Goal: Task Accomplishment & Management: Complete application form

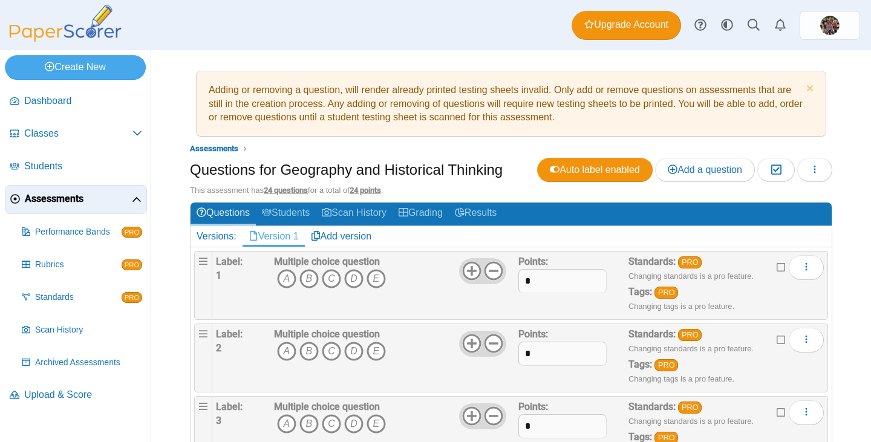
scroll to position [61, 0]
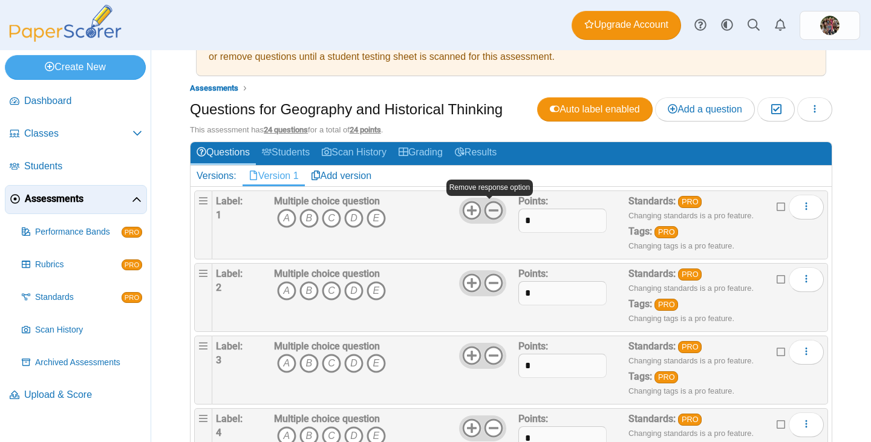
click at [492, 212] on icon at bounding box center [493, 210] width 19 height 19
click at [466, 213] on use at bounding box center [471, 210] width 19 height 19
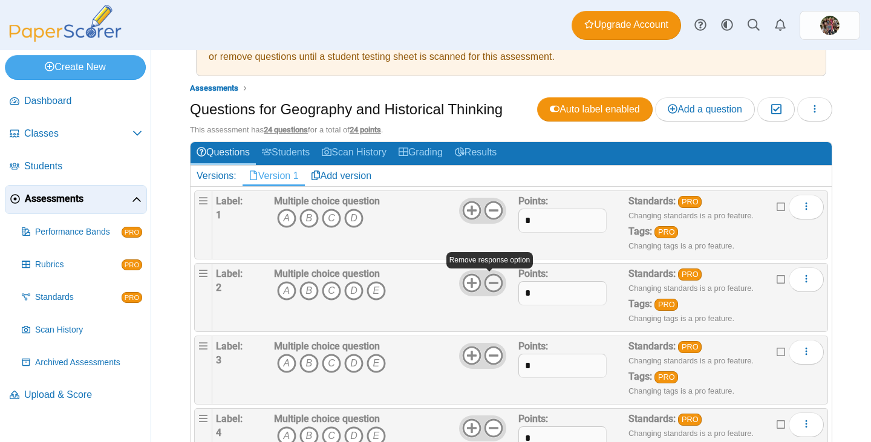
click at [490, 281] on icon at bounding box center [493, 282] width 19 height 19
click at [491, 356] on use at bounding box center [494, 356] width 19 height 19
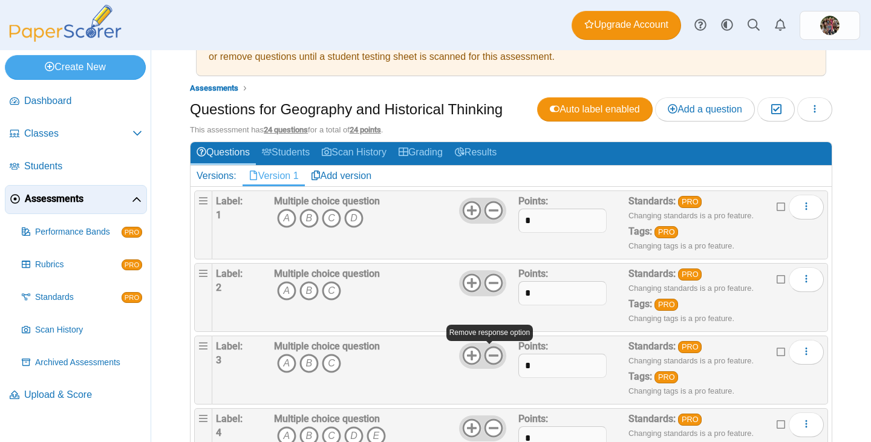
scroll to position [121, 0]
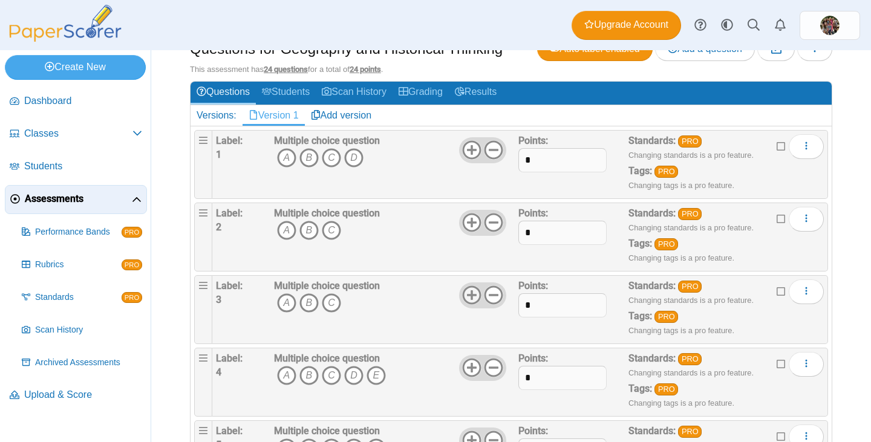
click at [468, 293] on use at bounding box center [471, 295] width 19 height 19
click at [473, 223] on icon at bounding box center [471, 222] width 19 height 19
click at [491, 367] on icon at bounding box center [493, 367] width 19 height 19
click at [463, 368] on use at bounding box center [471, 368] width 19 height 19
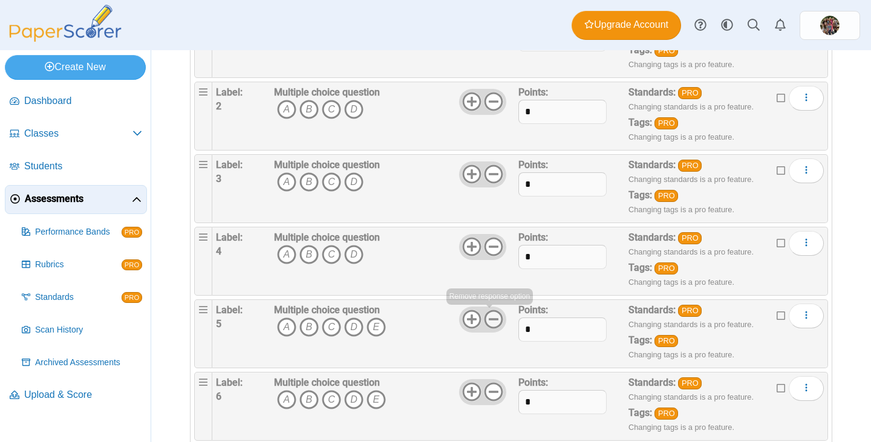
click at [491, 319] on use at bounding box center [494, 319] width 19 height 19
click at [466, 326] on icon at bounding box center [471, 319] width 19 height 19
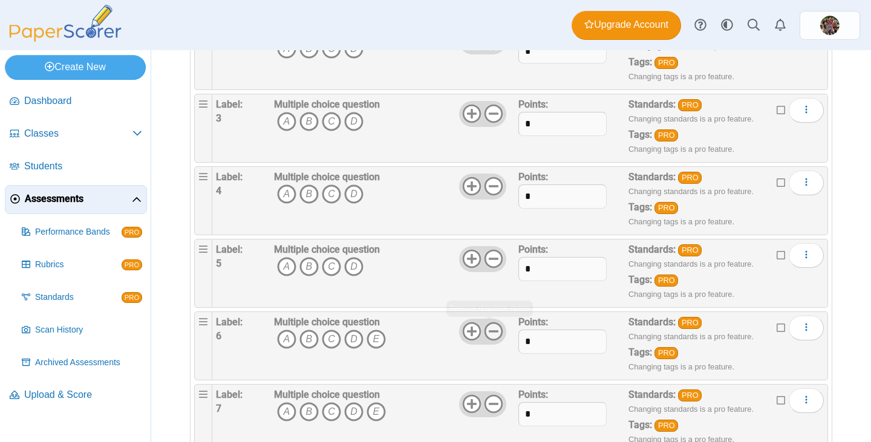
click at [489, 333] on icon at bounding box center [493, 331] width 19 height 19
click at [465, 335] on icon at bounding box center [471, 331] width 19 height 19
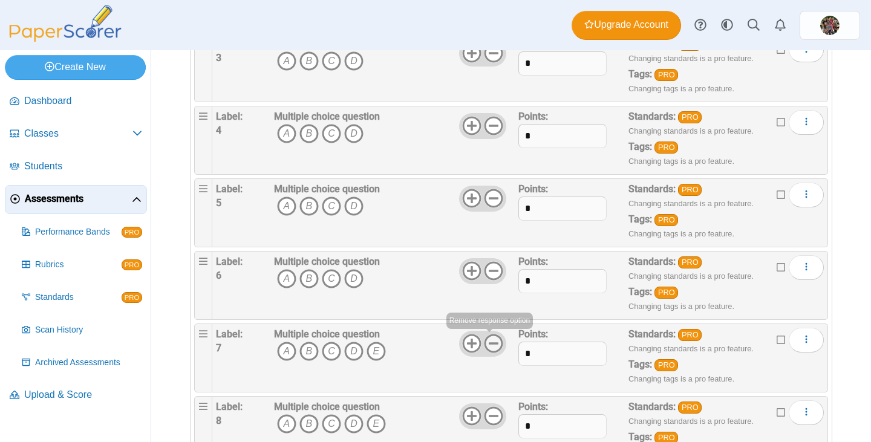
click at [488, 348] on icon at bounding box center [493, 343] width 19 height 19
click at [467, 347] on use at bounding box center [471, 344] width 19 height 19
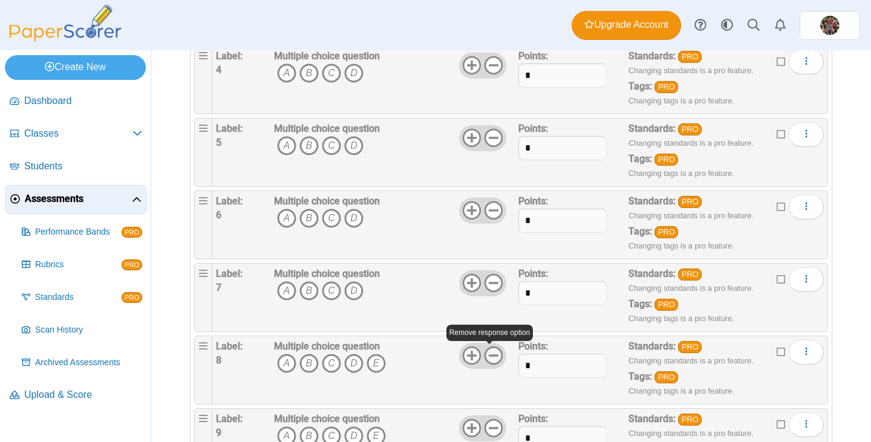
click at [489, 355] on icon at bounding box center [493, 355] width 19 height 19
click at [462, 353] on icon at bounding box center [471, 355] width 19 height 19
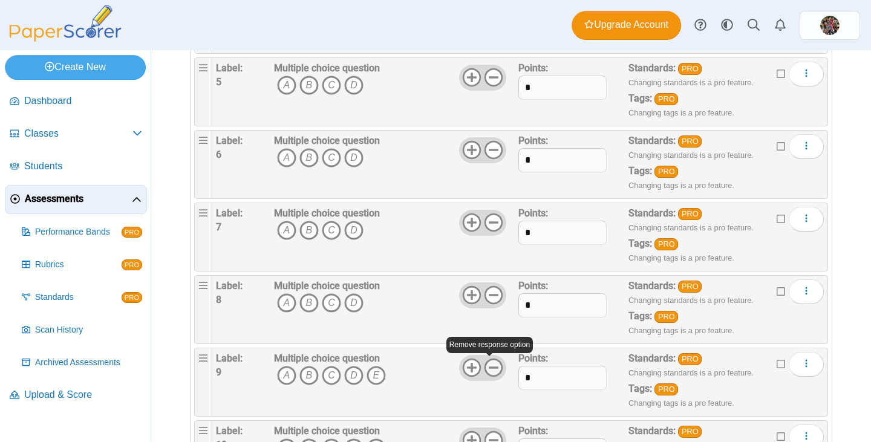
click at [493, 364] on icon at bounding box center [493, 367] width 19 height 19
click at [464, 360] on use at bounding box center [471, 368] width 19 height 19
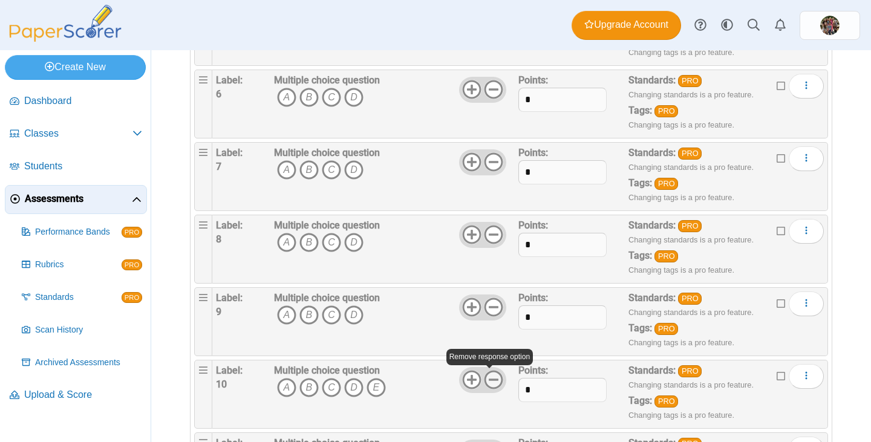
click at [488, 371] on use at bounding box center [494, 380] width 19 height 19
click at [462, 373] on use at bounding box center [471, 380] width 19 height 19
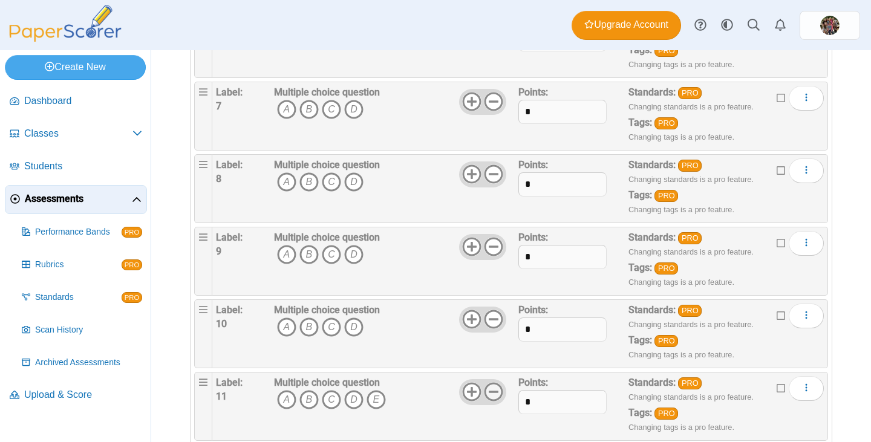
click at [496, 387] on use at bounding box center [494, 392] width 19 height 19
click at [466, 387] on icon at bounding box center [471, 391] width 19 height 19
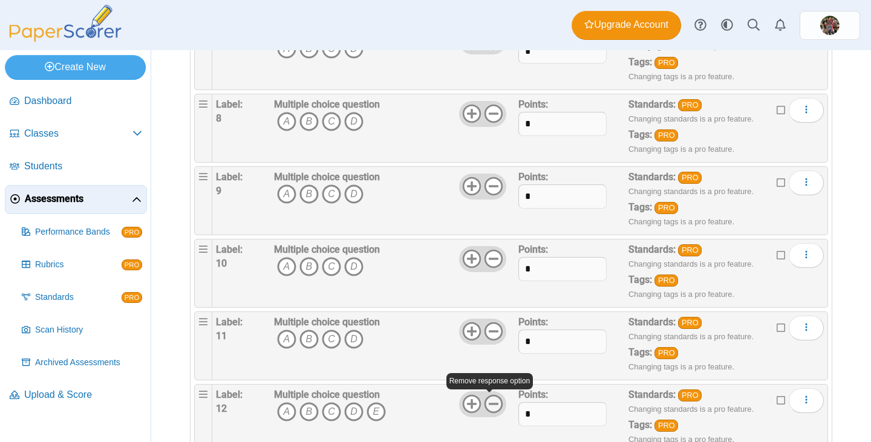
click at [488, 402] on icon at bounding box center [493, 403] width 19 height 19
click at [469, 401] on icon at bounding box center [471, 403] width 19 height 19
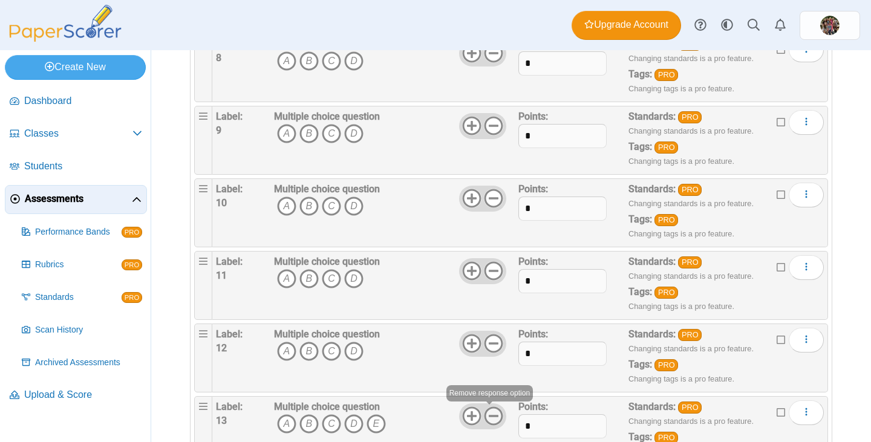
click at [487, 407] on icon at bounding box center [493, 416] width 19 height 19
click at [462, 412] on use at bounding box center [471, 416] width 19 height 19
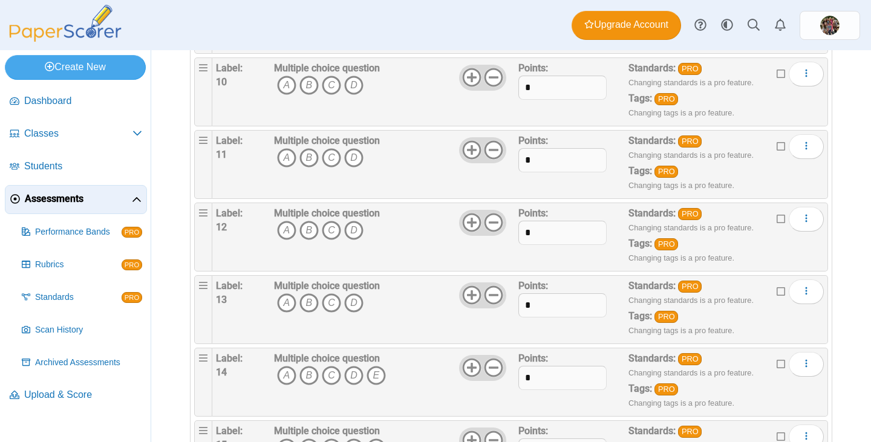
scroll to position [908, 0]
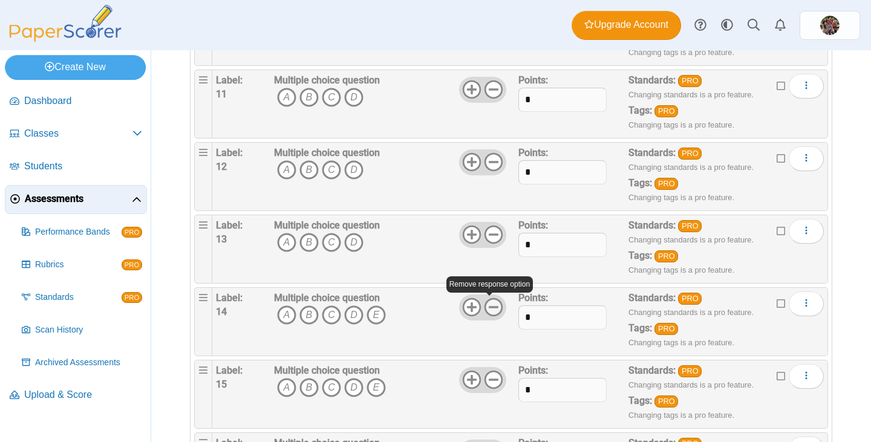
click at [491, 313] on icon at bounding box center [493, 307] width 19 height 19
click at [465, 306] on icon at bounding box center [471, 307] width 19 height 19
click at [485, 375] on icon at bounding box center [493, 379] width 19 height 19
click at [463, 376] on icon at bounding box center [471, 379] width 19 height 19
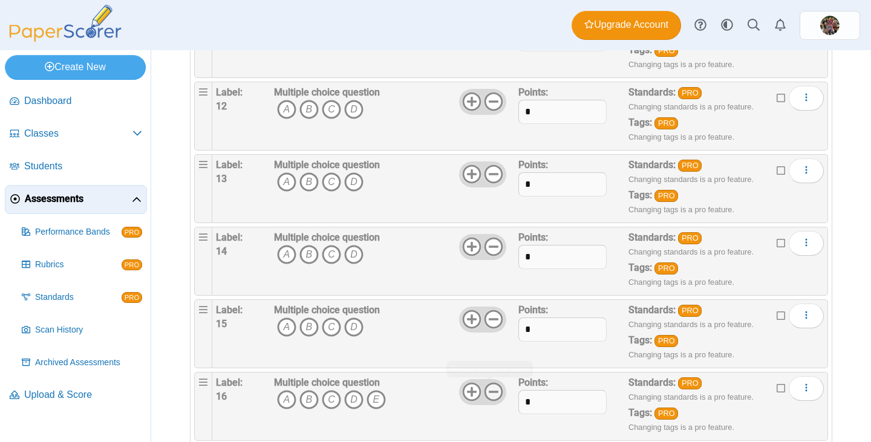
click at [490, 385] on icon at bounding box center [493, 391] width 19 height 19
click at [465, 385] on icon at bounding box center [471, 391] width 19 height 19
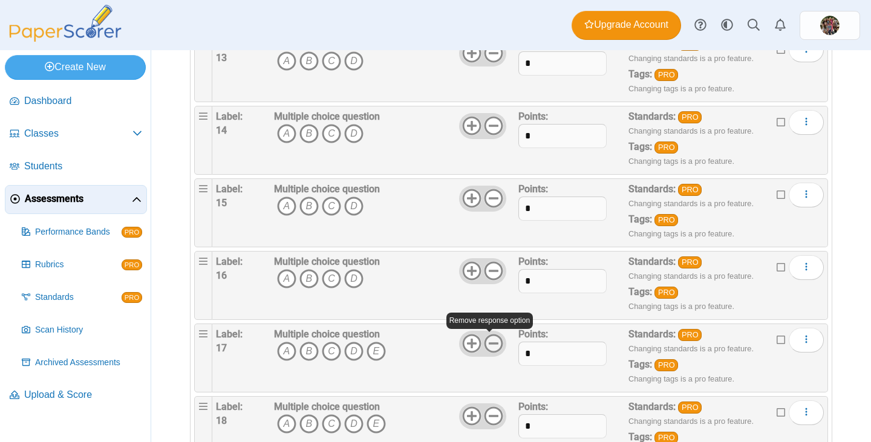
click at [489, 349] on icon at bounding box center [493, 343] width 19 height 19
click at [487, 411] on icon at bounding box center [493, 416] width 19 height 19
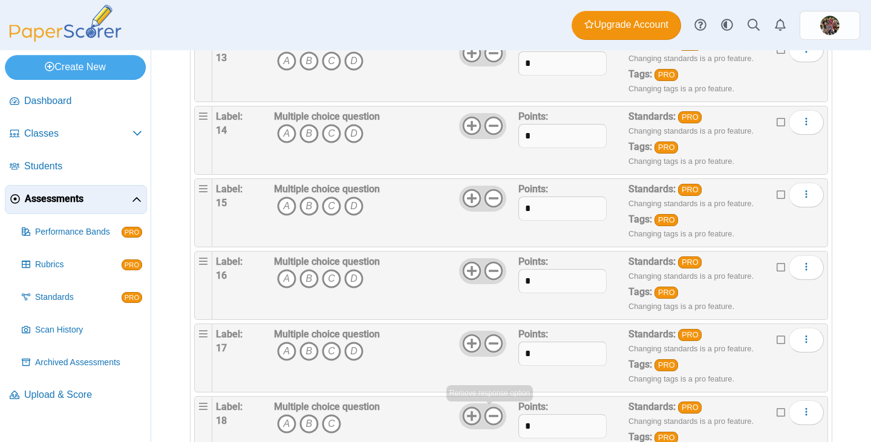
click at [465, 411] on icon at bounding box center [471, 416] width 19 height 19
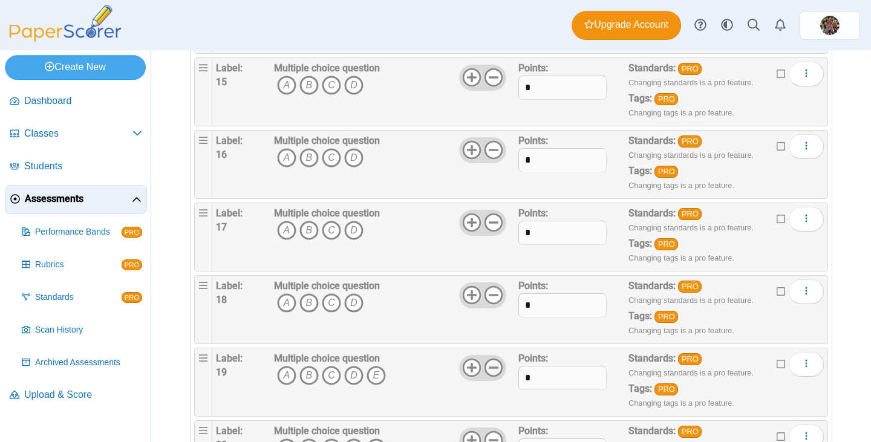
click at [486, 370] on icon at bounding box center [493, 367] width 19 height 19
click at [468, 371] on use at bounding box center [471, 368] width 19 height 19
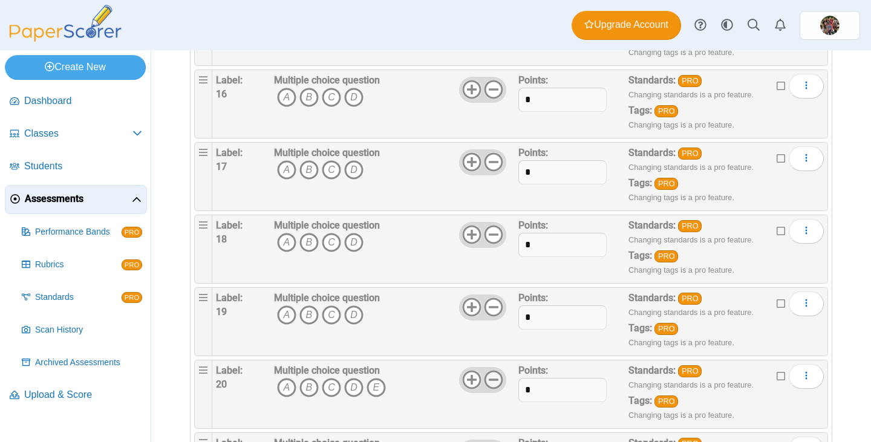
click at [489, 380] on use at bounding box center [494, 380] width 19 height 19
click at [462, 379] on icon at bounding box center [471, 379] width 19 height 19
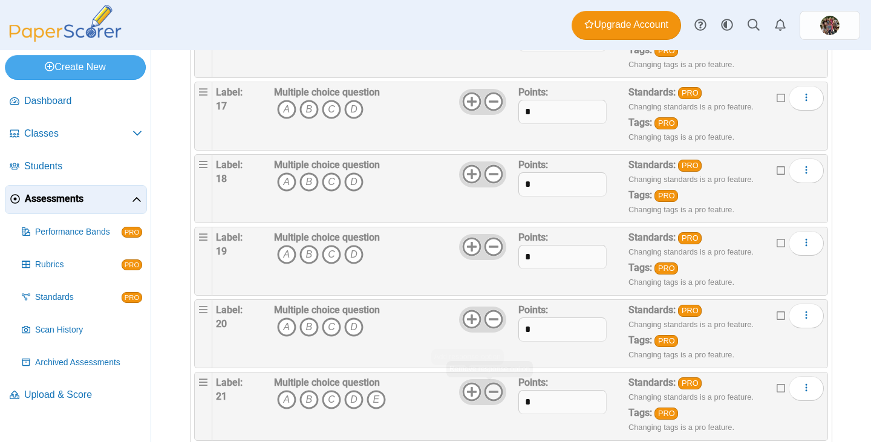
click at [489, 387] on icon at bounding box center [493, 391] width 19 height 19
click at [466, 386] on icon at bounding box center [471, 391] width 19 height 19
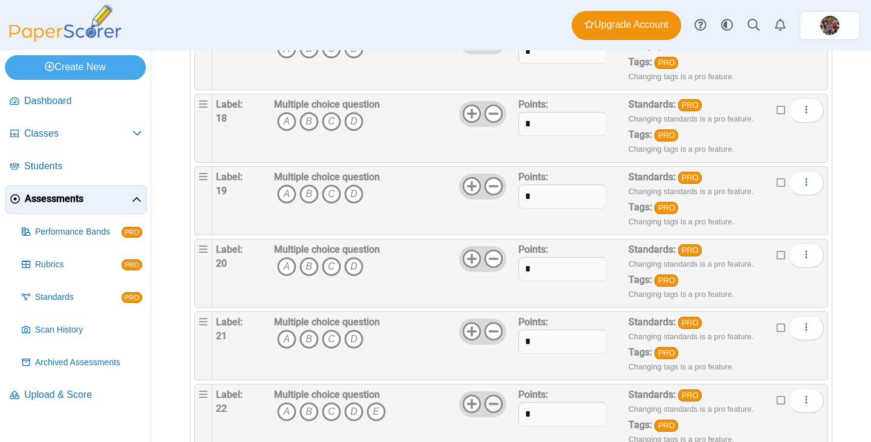
click at [486, 400] on icon at bounding box center [493, 403] width 19 height 19
click at [466, 401] on icon at bounding box center [471, 403] width 19 height 19
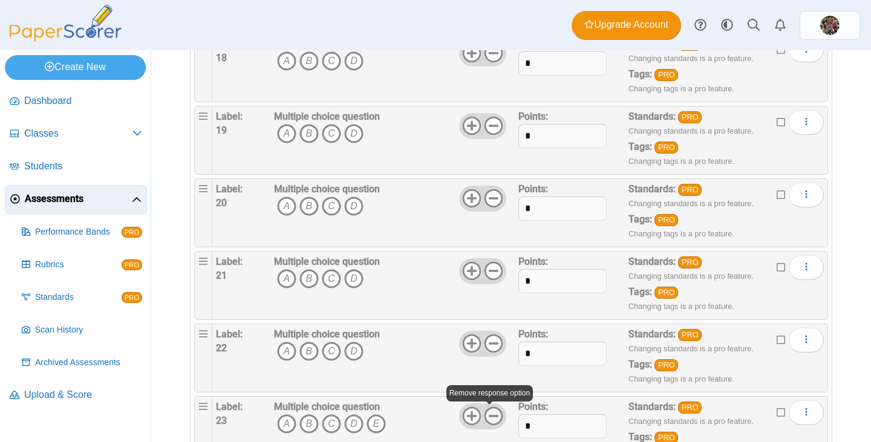
click at [488, 412] on icon at bounding box center [493, 416] width 19 height 19
click at [465, 415] on icon at bounding box center [471, 416] width 19 height 19
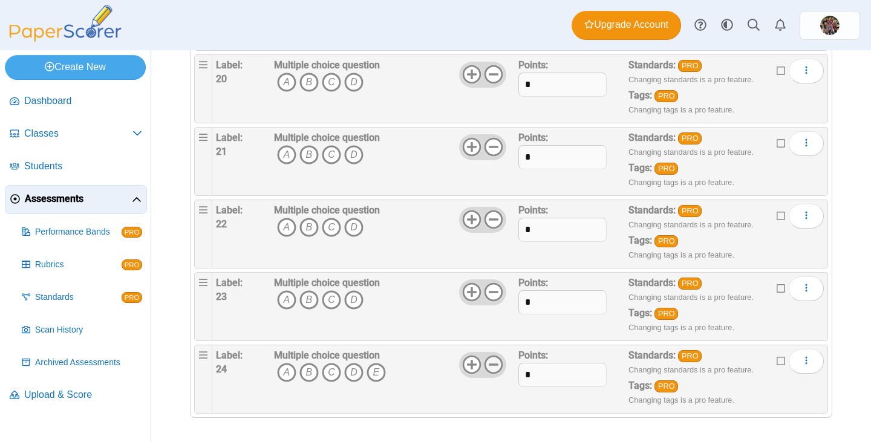
click at [486, 370] on icon at bounding box center [493, 364] width 19 height 19
click at [470, 370] on icon at bounding box center [471, 364] width 19 height 19
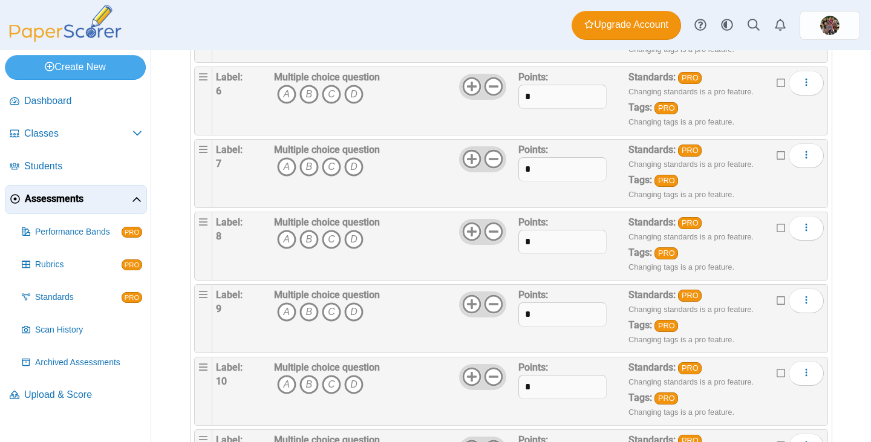
scroll to position [124, 0]
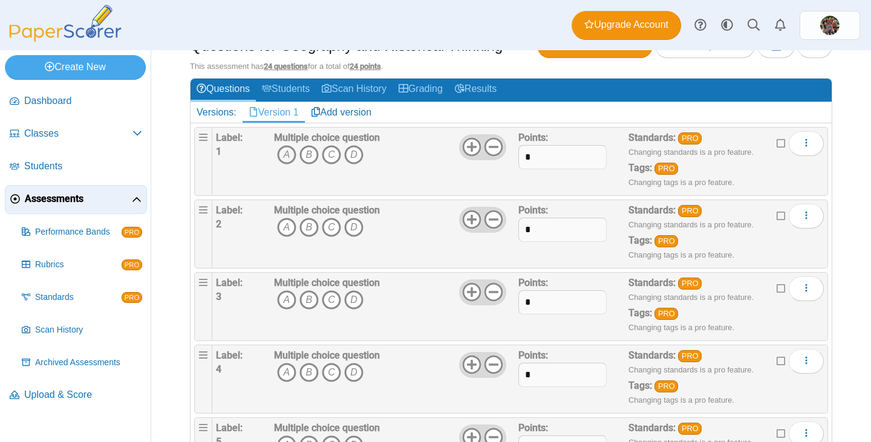
click at [287, 155] on icon "A" at bounding box center [286, 154] width 19 height 19
click at [353, 232] on icon "D" at bounding box center [353, 227] width 19 height 19
click at [352, 299] on icon "D" at bounding box center [353, 299] width 19 height 19
click at [287, 373] on icon "A" at bounding box center [286, 372] width 19 height 19
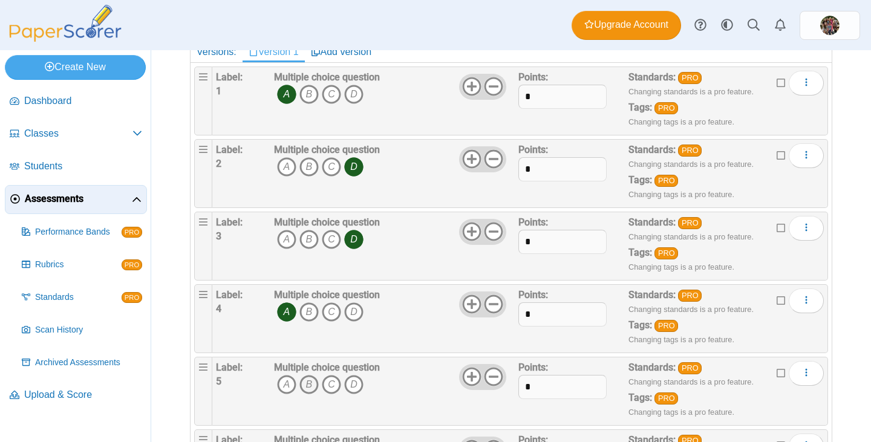
click at [313, 385] on icon "B" at bounding box center [308, 384] width 19 height 19
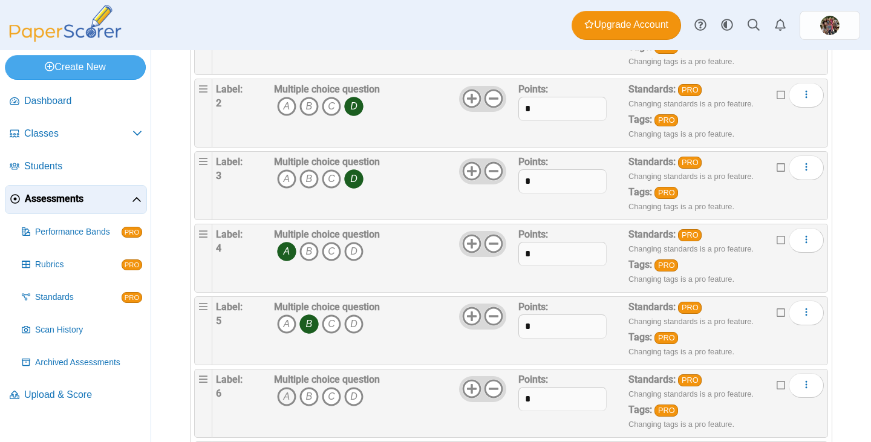
click at [289, 397] on icon "A" at bounding box center [286, 396] width 19 height 19
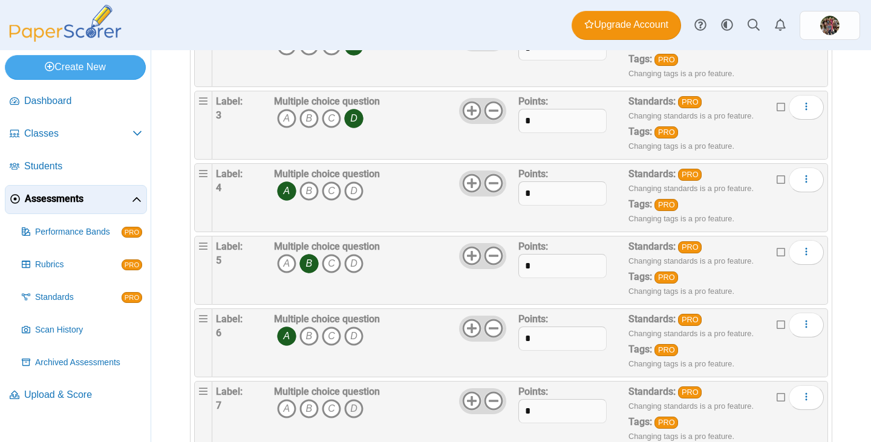
click at [349, 409] on icon "D" at bounding box center [353, 408] width 19 height 19
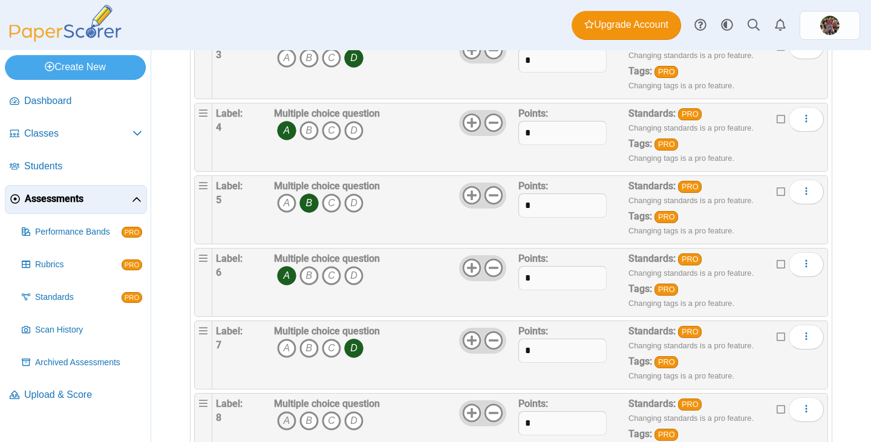
click at [288, 420] on icon "A" at bounding box center [286, 420] width 19 height 19
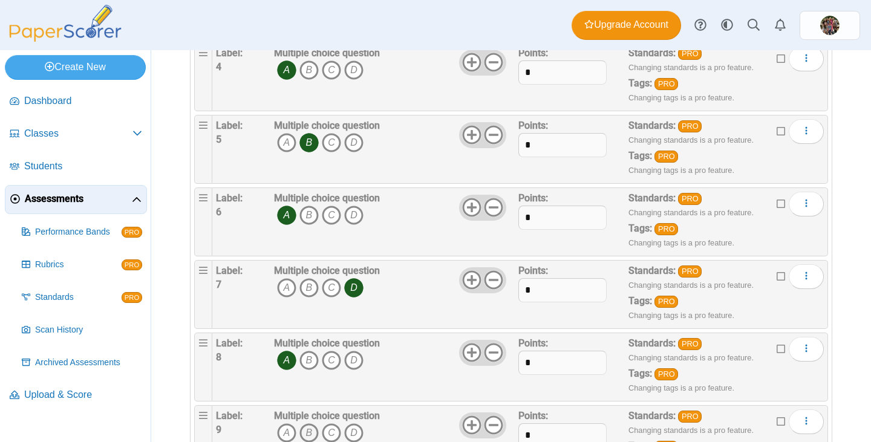
click at [306, 427] on icon "B" at bounding box center [308, 433] width 19 height 19
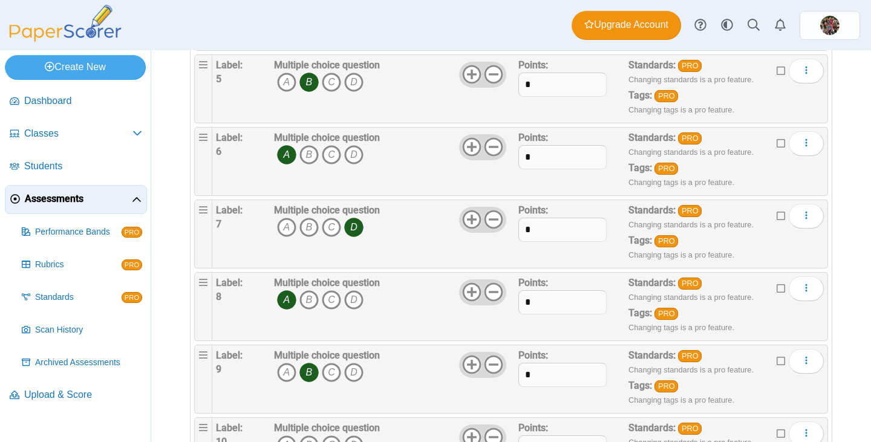
scroll to position [548, 0]
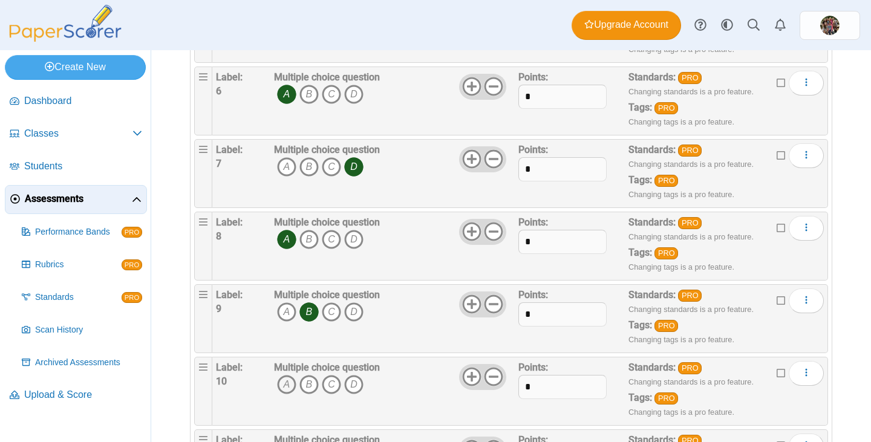
click at [290, 390] on icon "A" at bounding box center [286, 384] width 19 height 19
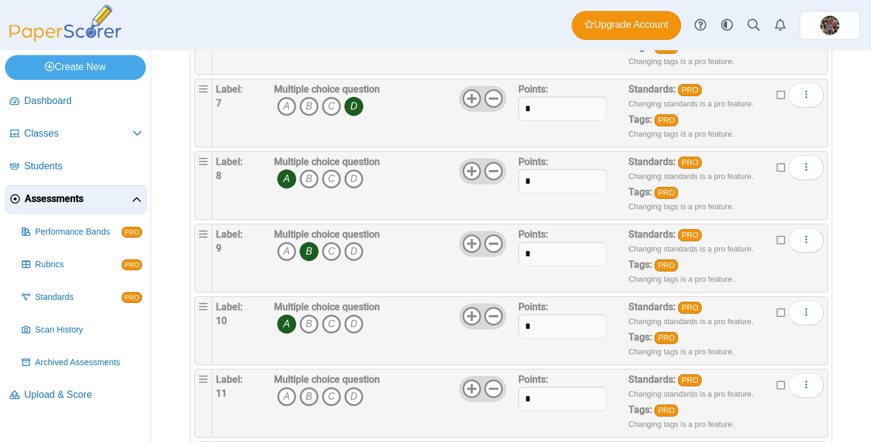
click at [304, 399] on icon "B" at bounding box center [308, 396] width 19 height 19
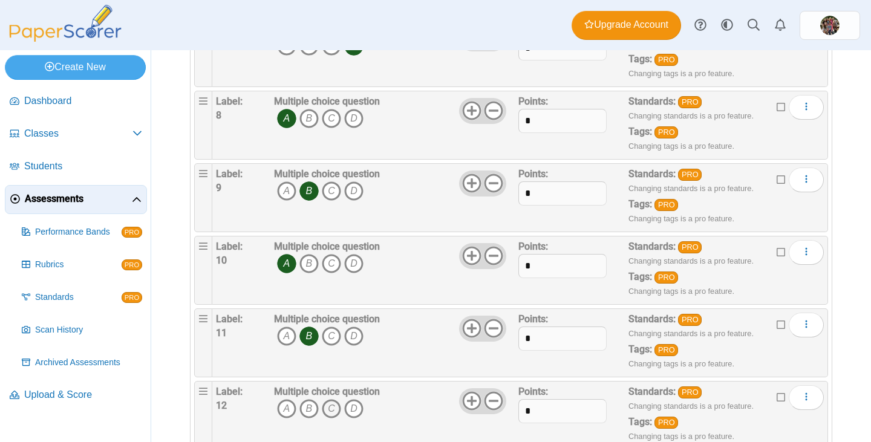
click at [329, 408] on icon "C" at bounding box center [331, 408] width 19 height 19
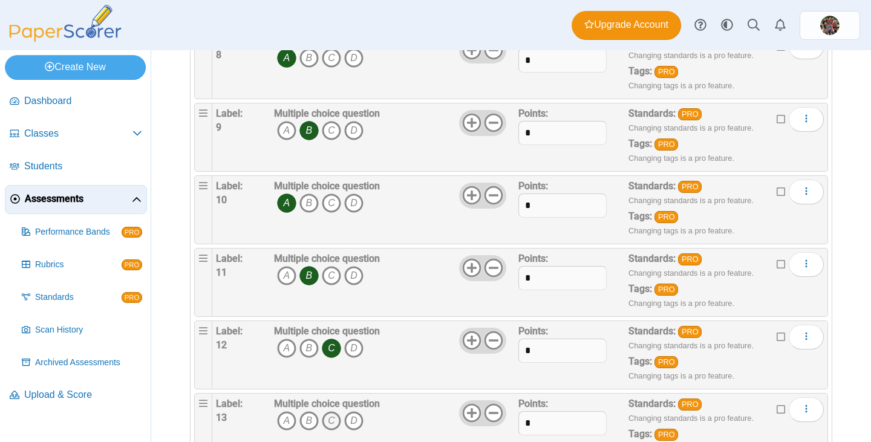
click at [327, 420] on icon "C" at bounding box center [331, 420] width 19 height 19
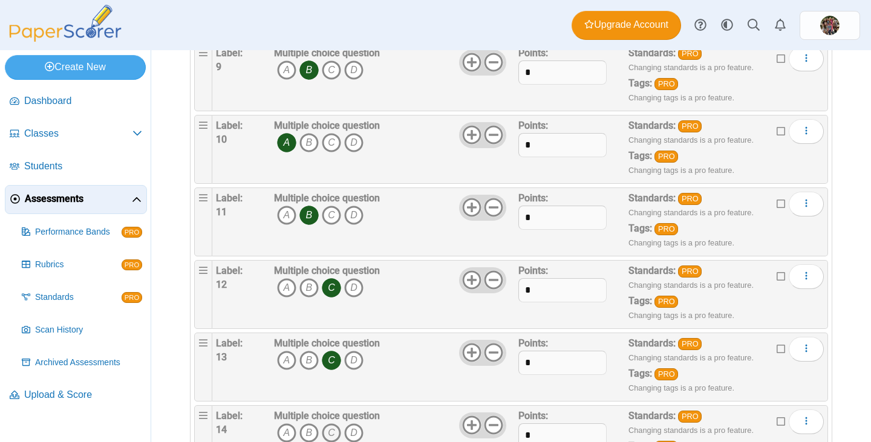
click at [327, 428] on icon "C" at bounding box center [331, 433] width 19 height 19
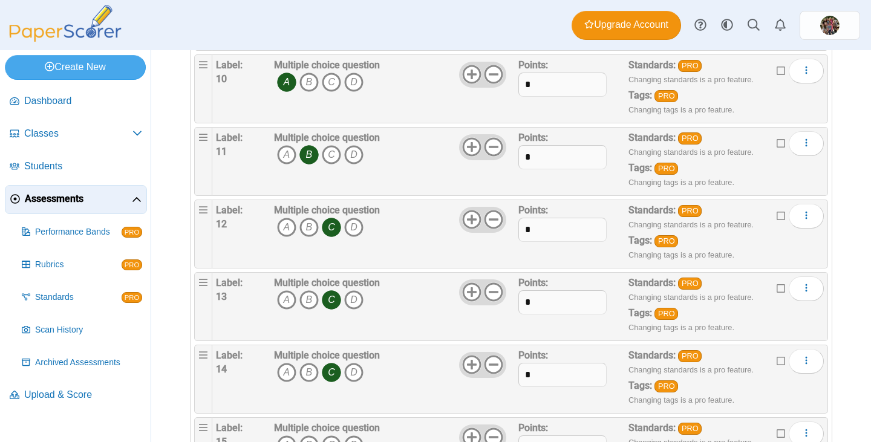
scroll to position [911, 0]
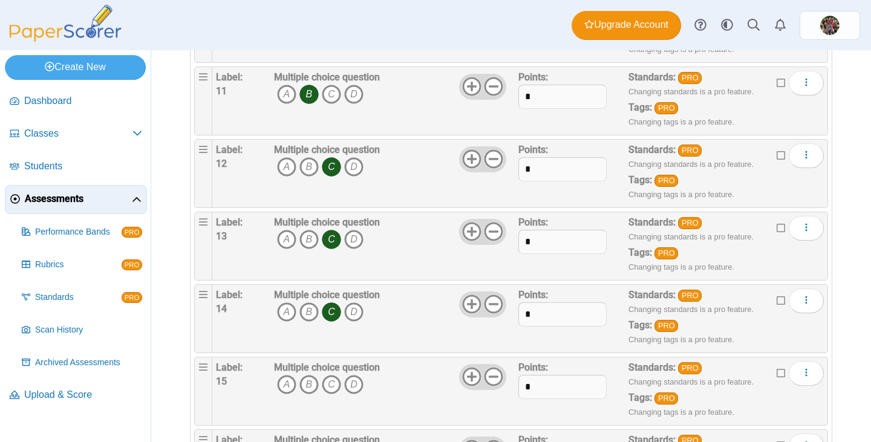
click at [309, 397] on div "Multiple choice question A B C D" at bounding box center [327, 391] width 106 height 61
click at [310, 391] on icon "B" at bounding box center [308, 384] width 19 height 19
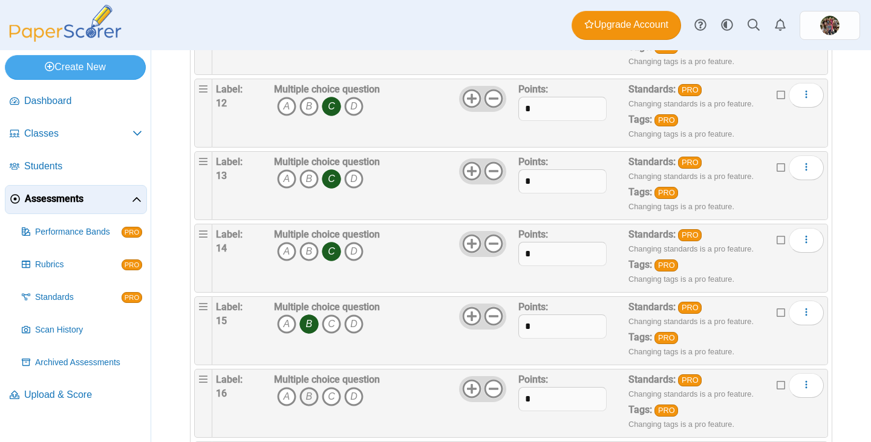
click at [312, 398] on icon "B" at bounding box center [308, 396] width 19 height 19
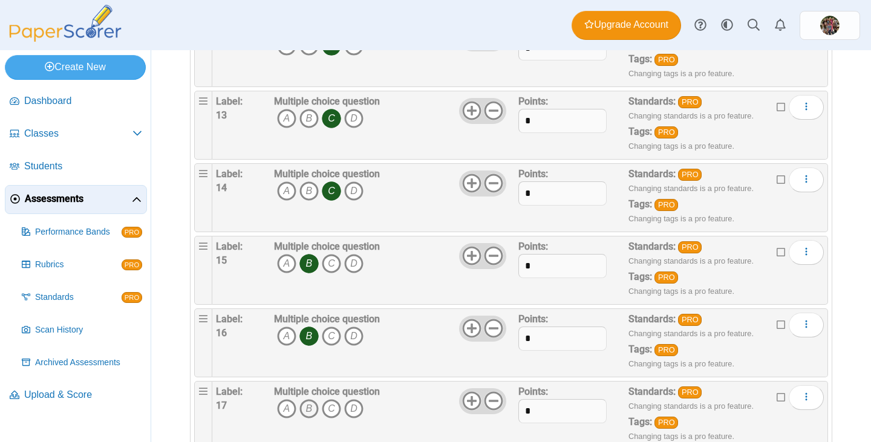
click at [310, 403] on icon "B" at bounding box center [308, 408] width 19 height 19
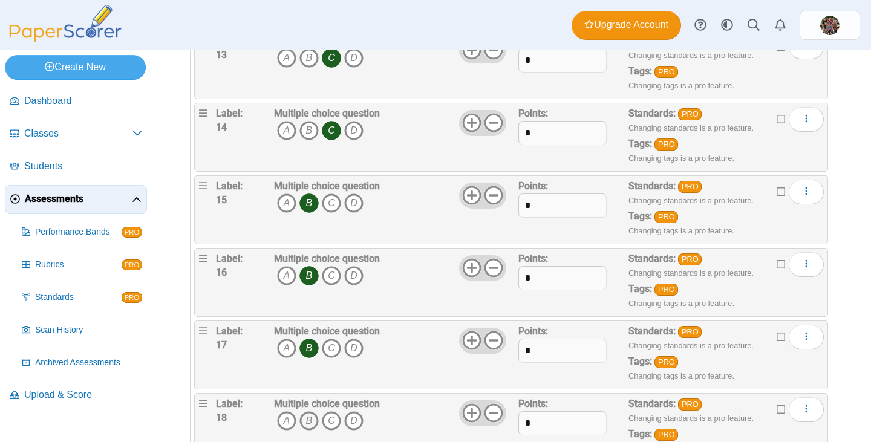
click at [307, 417] on icon "B" at bounding box center [308, 420] width 19 height 19
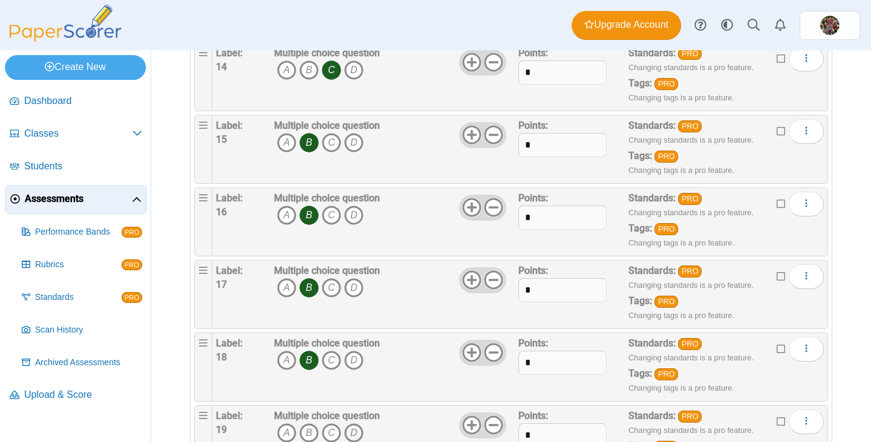
click at [353, 433] on icon "D" at bounding box center [353, 433] width 19 height 19
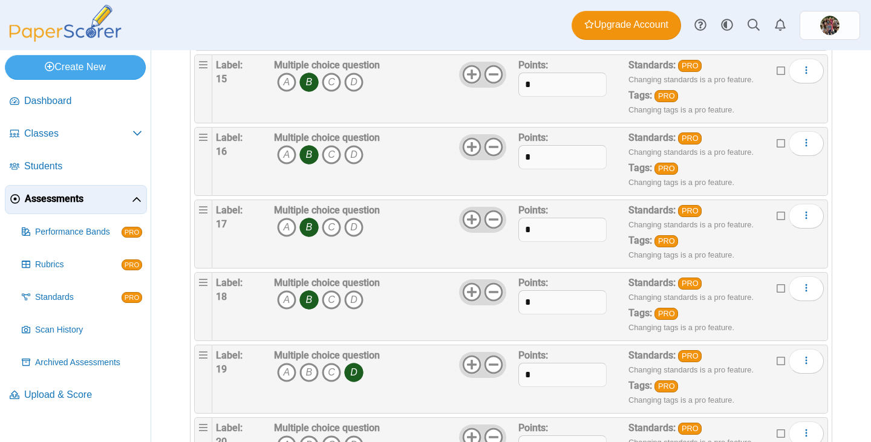
scroll to position [1274, 0]
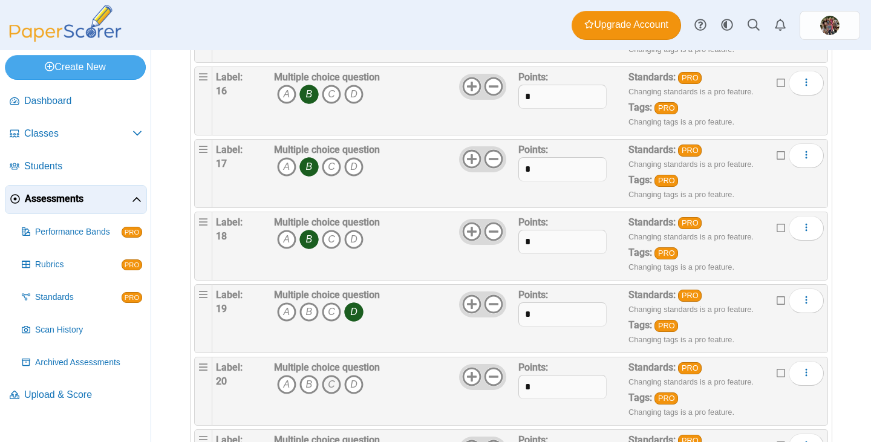
click at [332, 389] on icon "C" at bounding box center [331, 384] width 19 height 19
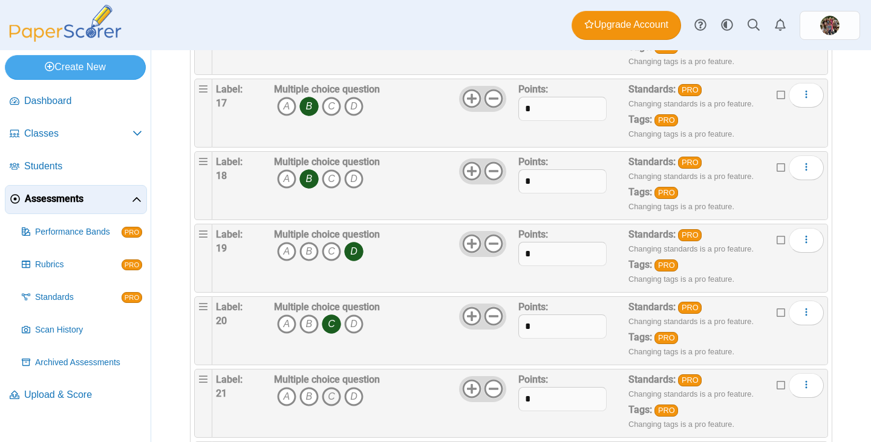
click at [333, 404] on icon "C" at bounding box center [331, 396] width 19 height 19
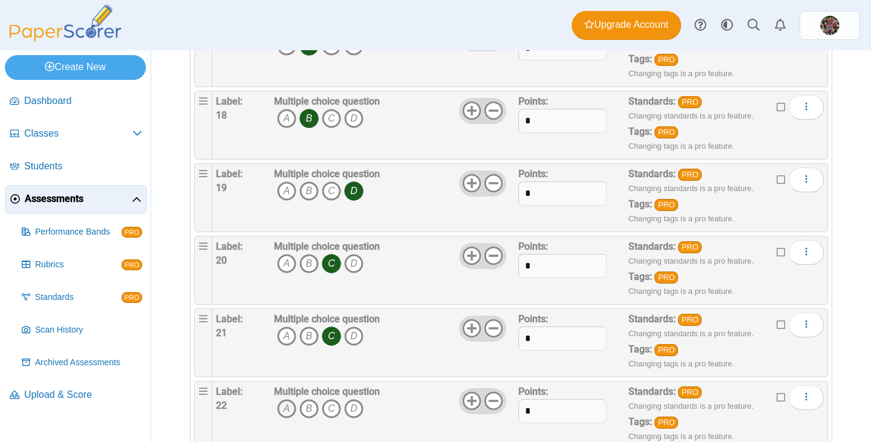
click at [293, 407] on icon "A" at bounding box center [286, 408] width 19 height 19
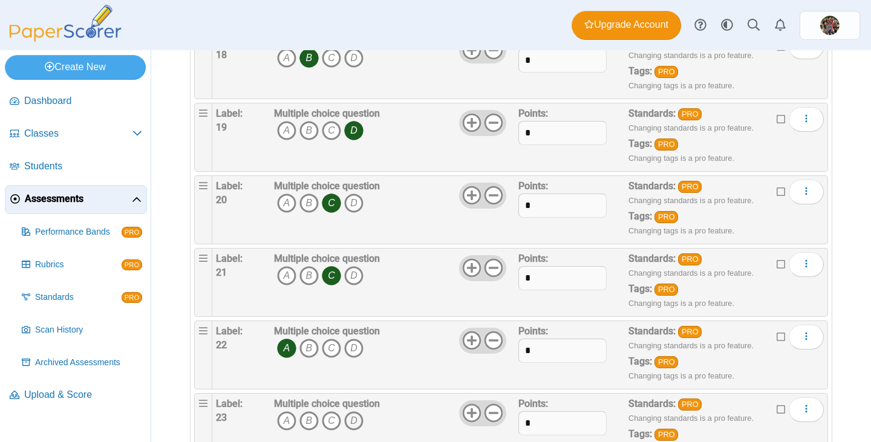
click at [352, 414] on icon "D" at bounding box center [353, 420] width 19 height 19
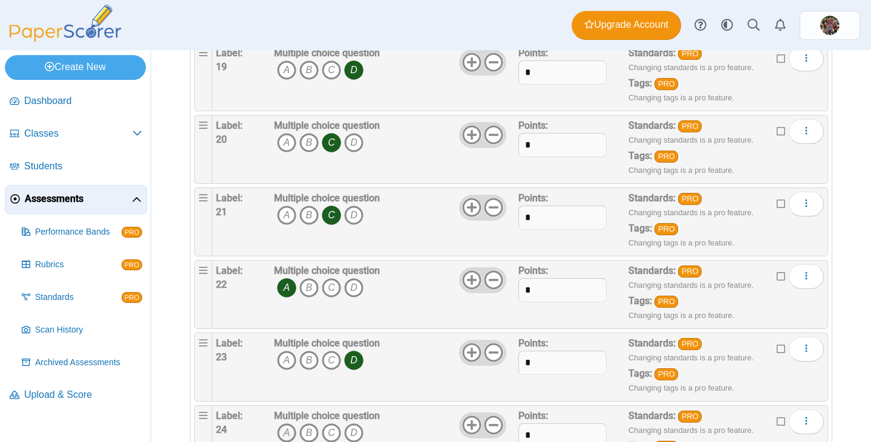
click at [286, 426] on icon "A" at bounding box center [286, 433] width 19 height 19
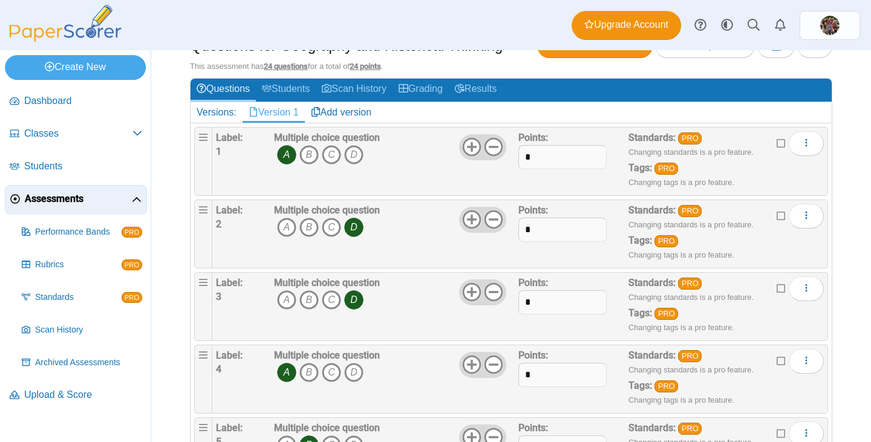
scroll to position [0, 0]
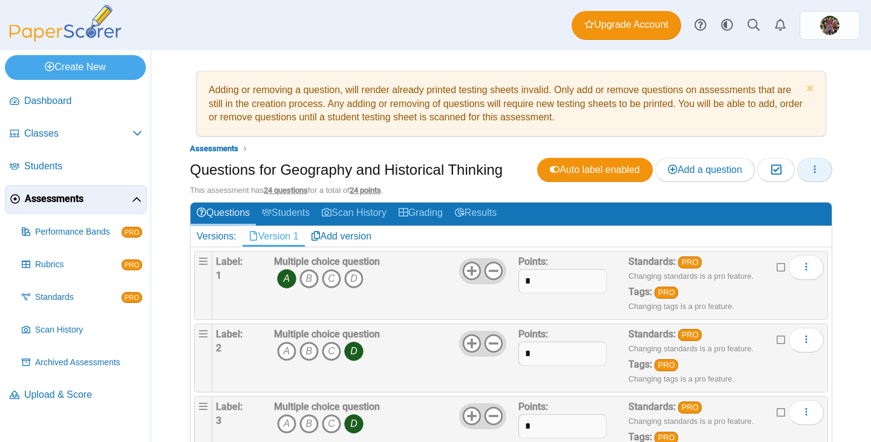
click at [814, 169] on use "button" at bounding box center [815, 170] width 2 height 8
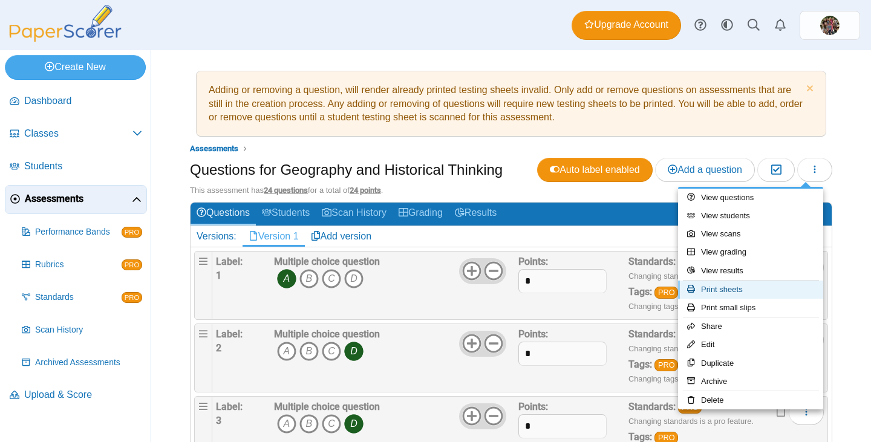
click at [744, 289] on link "Print sheets" at bounding box center [750, 290] width 145 height 18
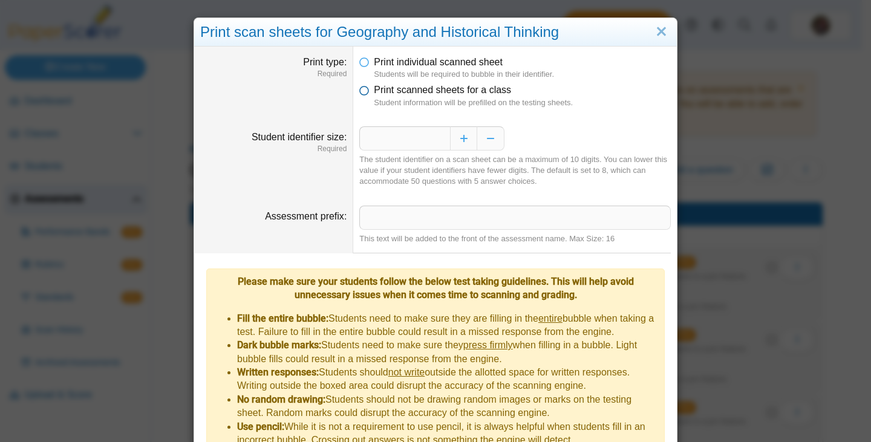
click at [362, 92] on icon at bounding box center [364, 87] width 10 height 8
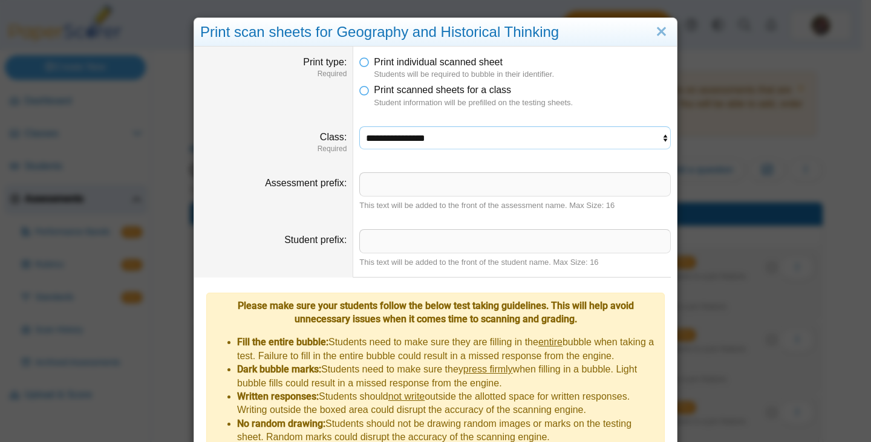
click at [420, 143] on select "**********" at bounding box center [515, 137] width 312 height 23
click at [413, 191] on input "Assessment prefix" at bounding box center [515, 184] width 312 height 24
type input "***"
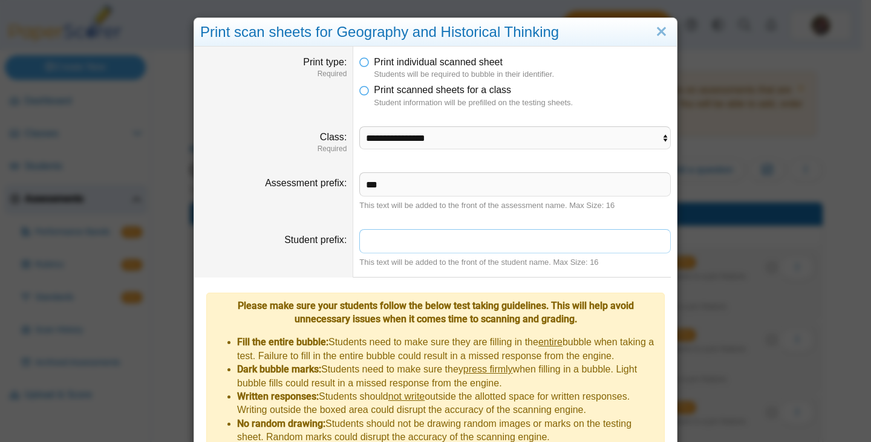
click at [386, 240] on input "Student prefix" at bounding box center [515, 241] width 312 height 24
type input "*"
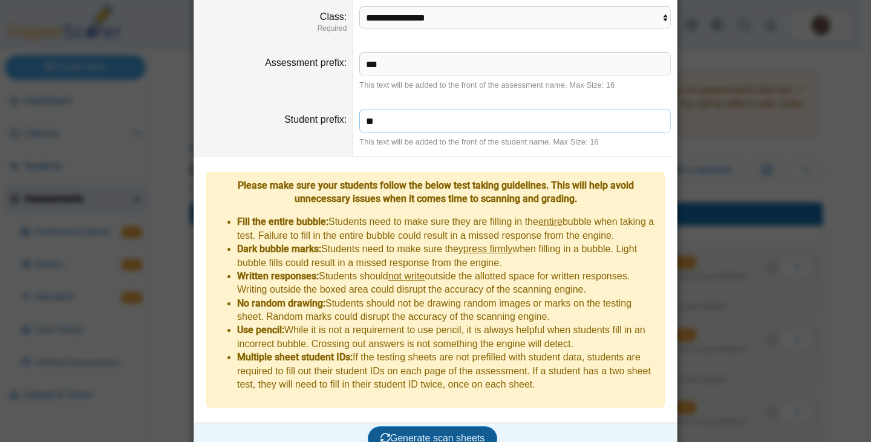
type input "**"
click at [399, 433] on span "Generate scan sheets" at bounding box center [433, 438] width 105 height 10
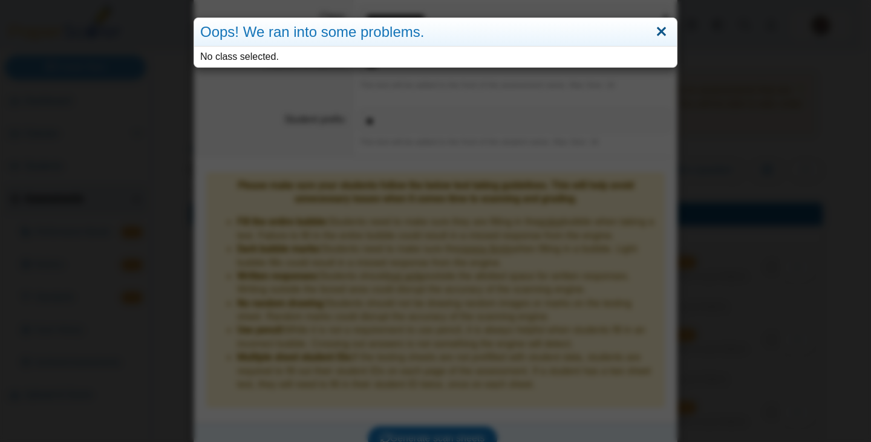
click at [658, 38] on link "Close" at bounding box center [661, 32] width 19 height 21
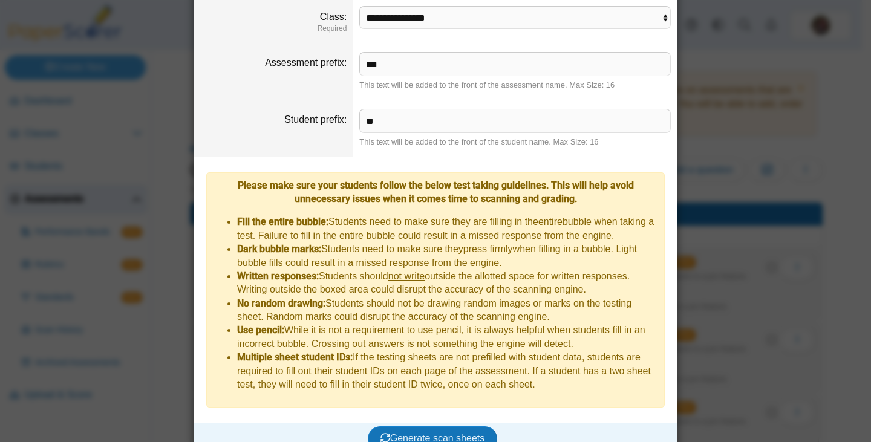
scroll to position [0, 0]
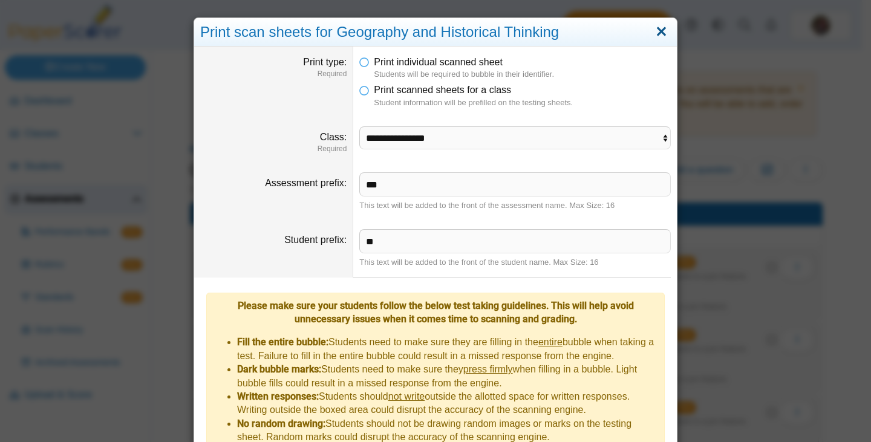
click at [653, 34] on link "Close" at bounding box center [661, 32] width 19 height 21
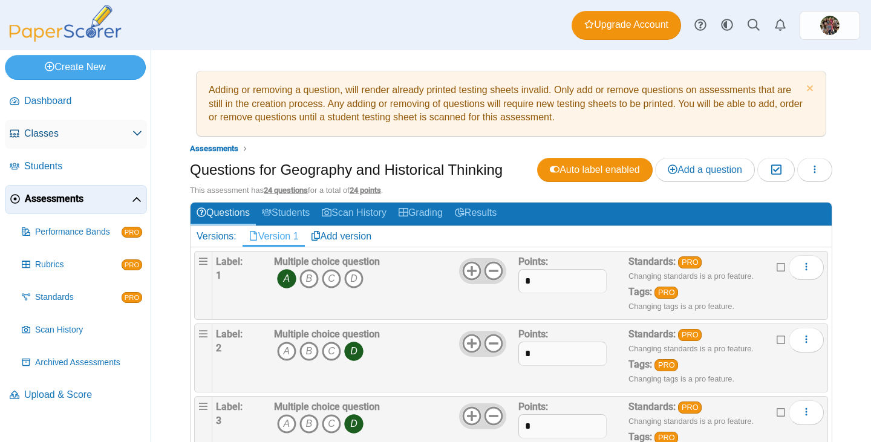
click at [83, 128] on span "Classes" at bounding box center [78, 133] width 108 height 13
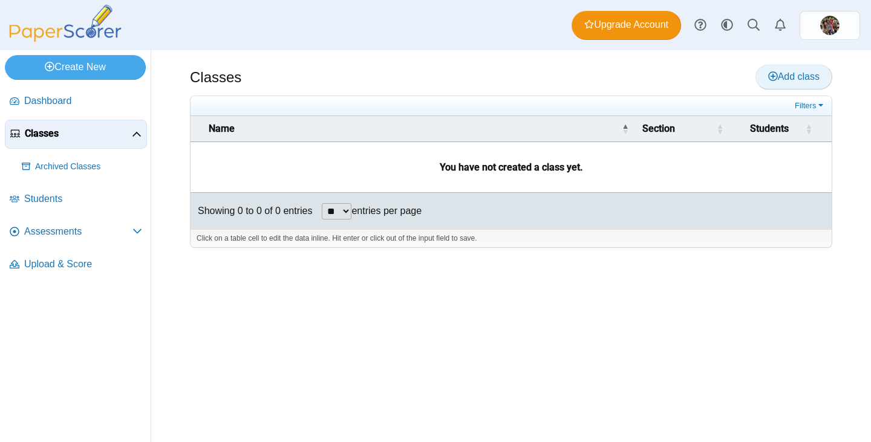
click at [792, 75] on span "Add class" at bounding box center [793, 76] width 51 height 10
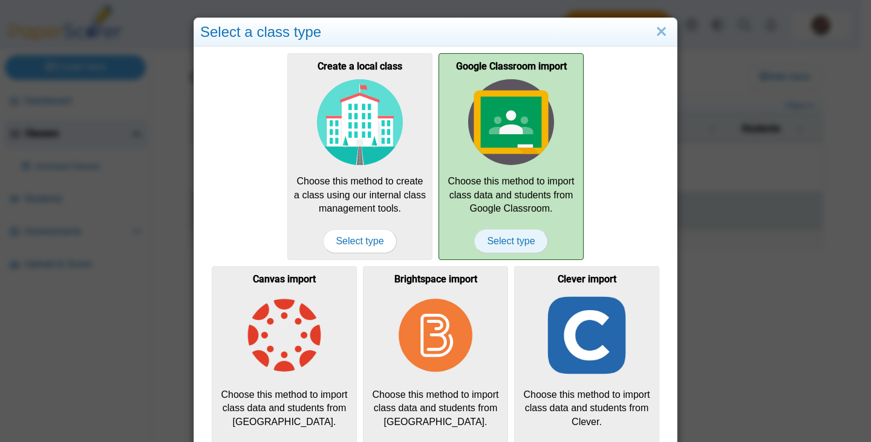
click at [512, 238] on span "Select type" at bounding box center [510, 241] width 73 height 24
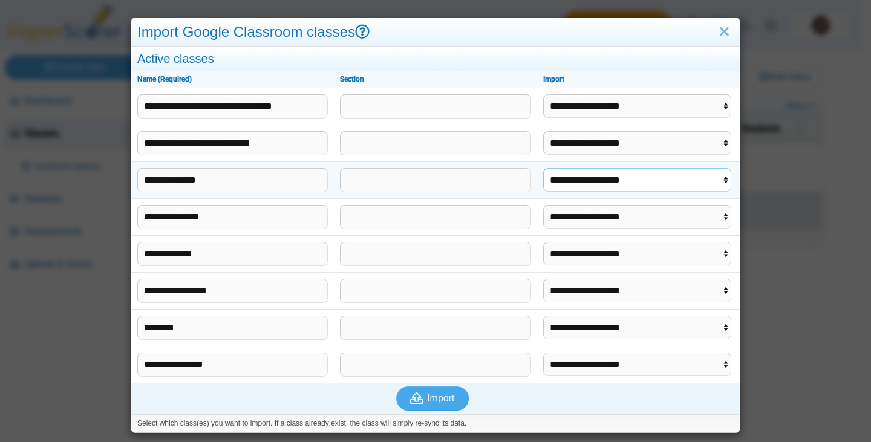
click at [583, 184] on select "**********" at bounding box center [637, 179] width 189 height 23
select select "**********"
click at [543, 168] on select "**********" at bounding box center [637, 179] width 189 height 23
click at [584, 223] on select "**********" at bounding box center [637, 216] width 189 height 23
select select "**********"
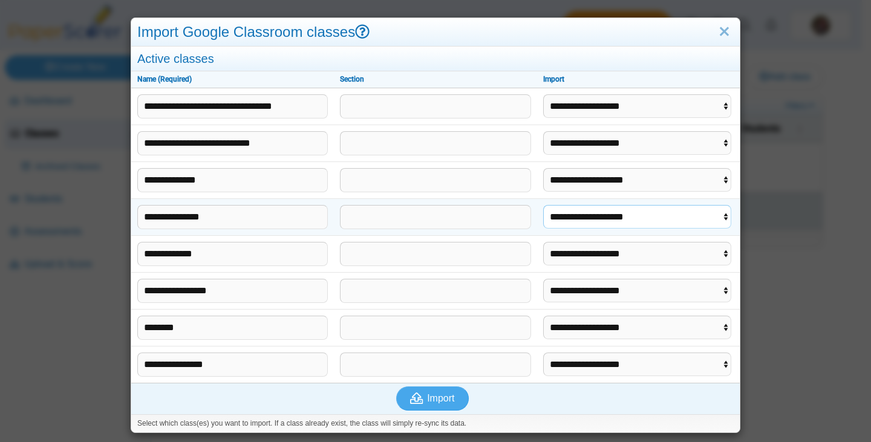
click at [543, 205] on select "**********" at bounding box center [637, 216] width 189 height 23
click at [583, 252] on select "**********" at bounding box center [637, 253] width 189 height 23
select select "**********"
click at [543, 242] on select "**********" at bounding box center [637, 253] width 189 height 23
click at [577, 360] on select "**********" at bounding box center [637, 364] width 189 height 23
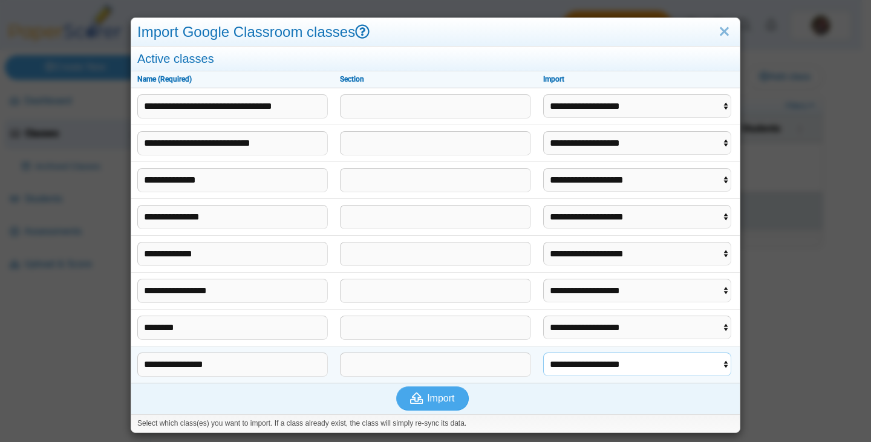
select select "**********"
click at [543, 353] on select "**********" at bounding box center [637, 364] width 189 height 23
click at [396, 224] on input "text" at bounding box center [435, 217] width 191 height 24
type input "*"
click at [351, 260] on input "text" at bounding box center [435, 254] width 191 height 24
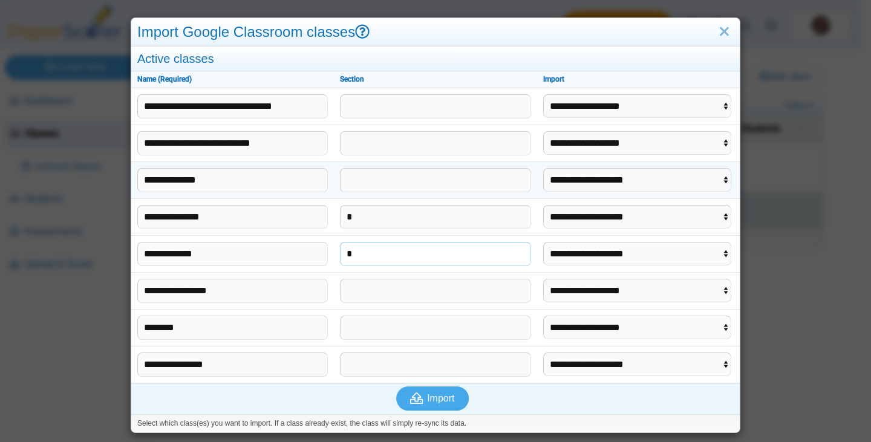
type input "*"
click at [372, 189] on input "text" at bounding box center [435, 180] width 191 height 24
type input "*"
click at [341, 370] on input "text" at bounding box center [435, 365] width 191 height 24
type input "*"
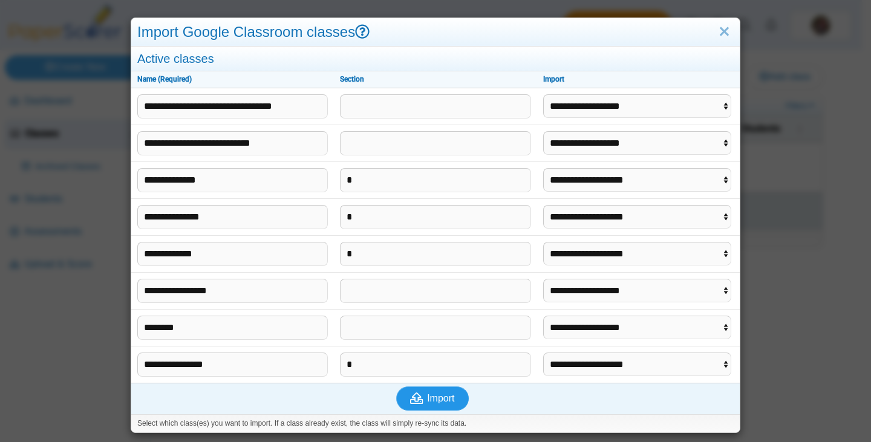
click at [411, 398] on icon "submit" at bounding box center [416, 398] width 13 height 11
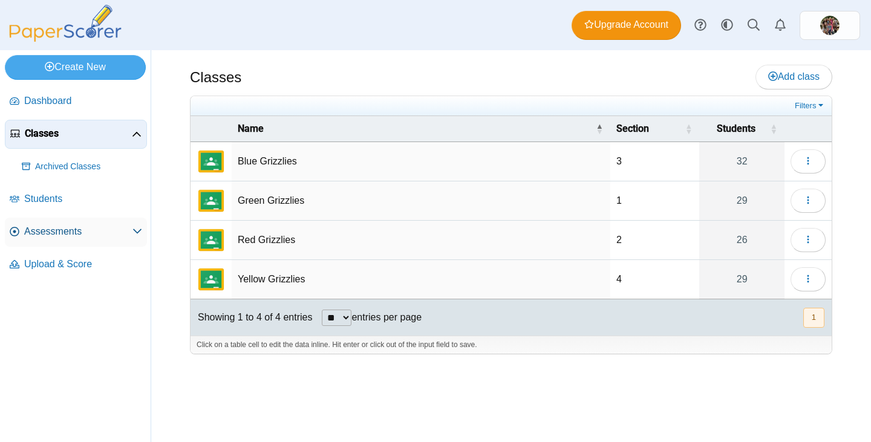
click at [57, 232] on span "Assessments" at bounding box center [78, 231] width 108 height 13
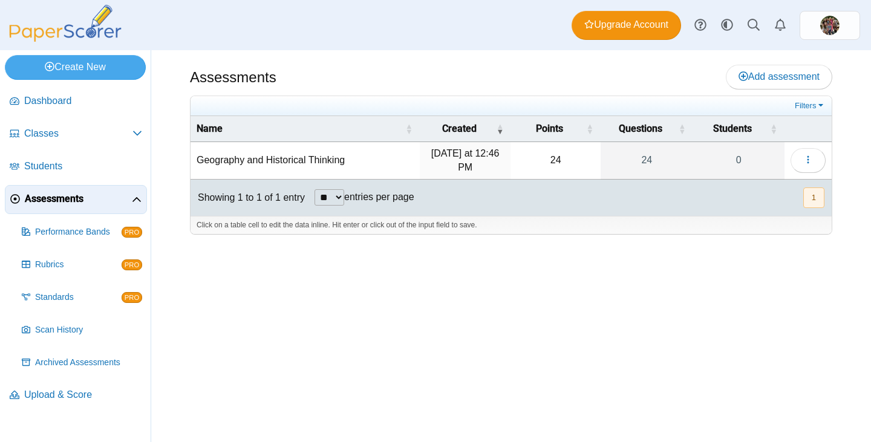
click at [271, 160] on td "Geography and Historical Thinking" at bounding box center [305, 161] width 229 height 38
click at [464, 159] on time "Today at 12:46 PM" at bounding box center [465, 160] width 68 height 24
click at [814, 159] on button "button" at bounding box center [808, 160] width 35 height 24
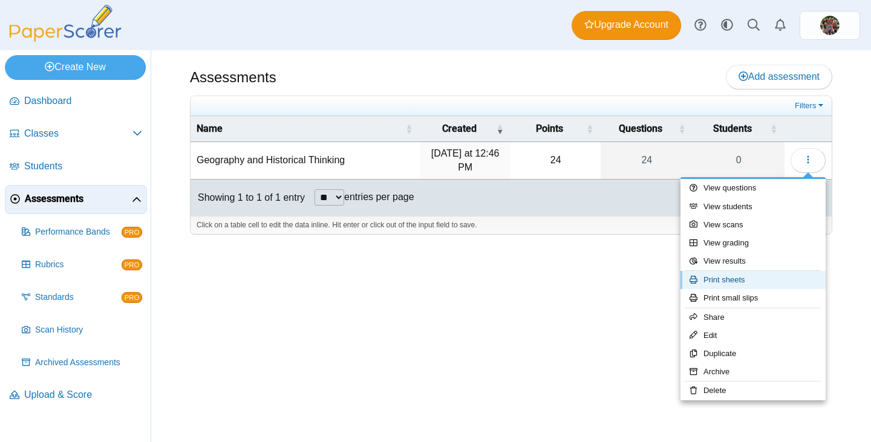
click at [738, 277] on link "Print sheets" at bounding box center [753, 280] width 145 height 18
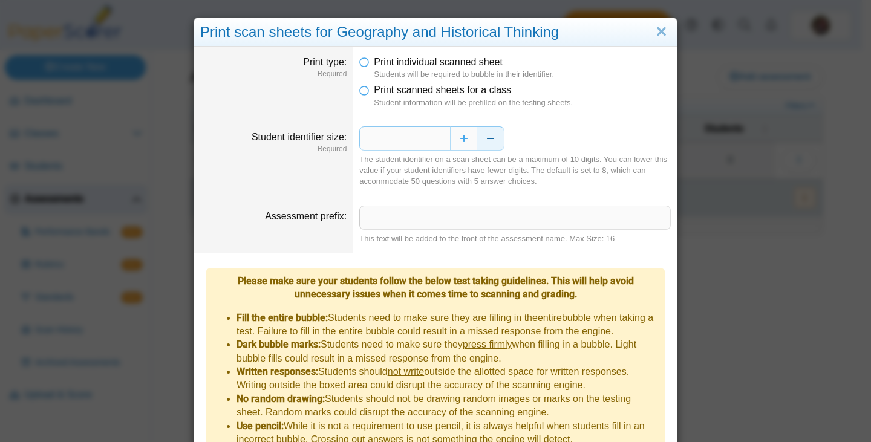
click at [481, 137] on button "Decrease" at bounding box center [490, 138] width 27 height 24
click at [482, 137] on button "Decrease" at bounding box center [490, 138] width 27 height 24
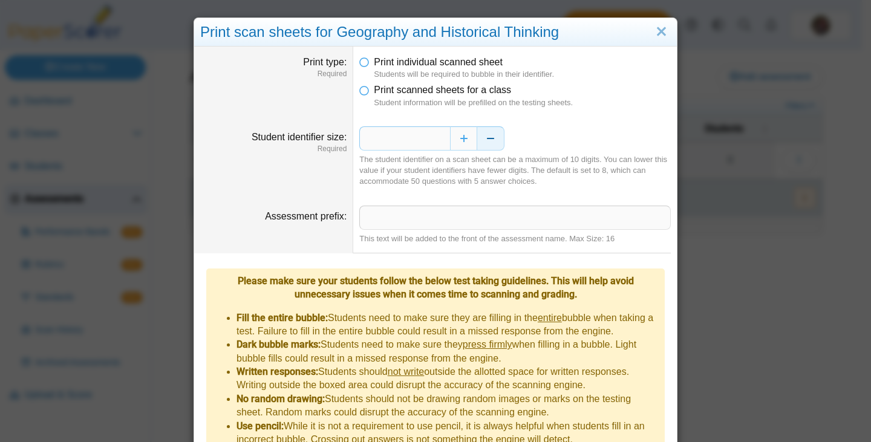
click at [482, 137] on button "Decrease" at bounding box center [490, 138] width 27 height 24
click at [466, 140] on button "Increase" at bounding box center [463, 138] width 27 height 24
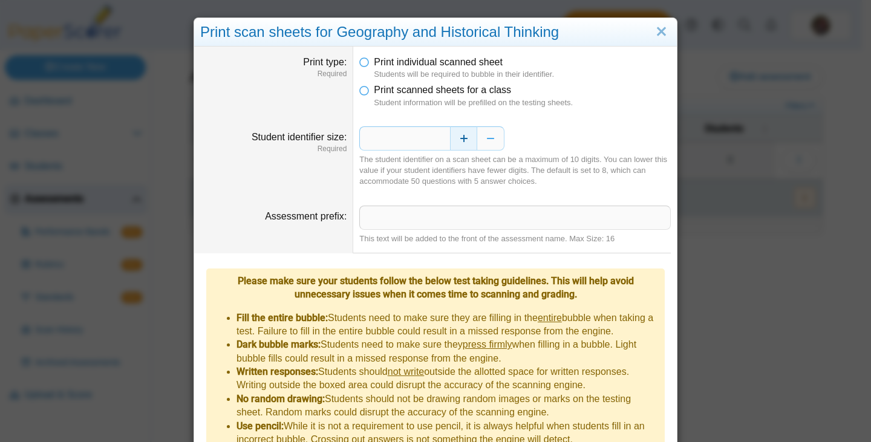
click at [466, 140] on button "Increase" at bounding box center [463, 138] width 27 height 24
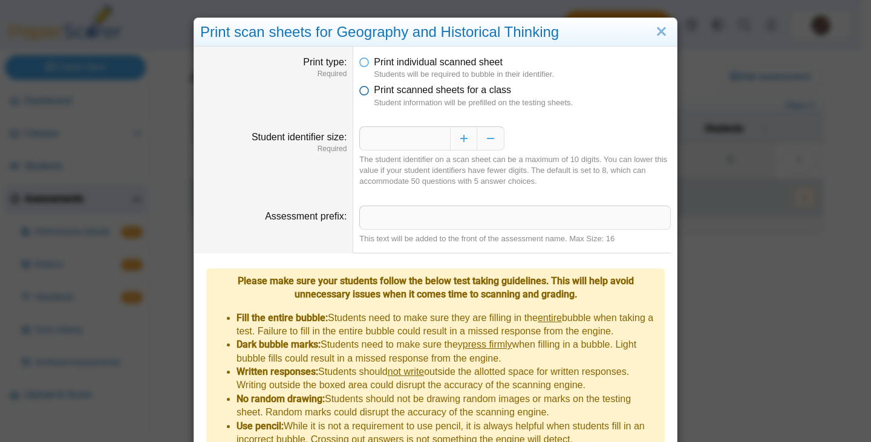
click at [362, 92] on icon at bounding box center [364, 87] width 10 height 8
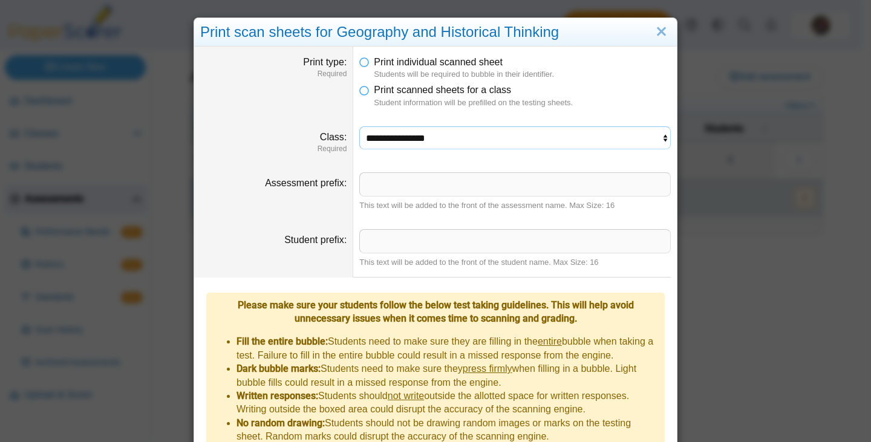
click at [420, 138] on select "**********" at bounding box center [515, 137] width 312 height 23
select select "**********"
click at [359, 126] on select "**********" at bounding box center [515, 137] width 312 height 23
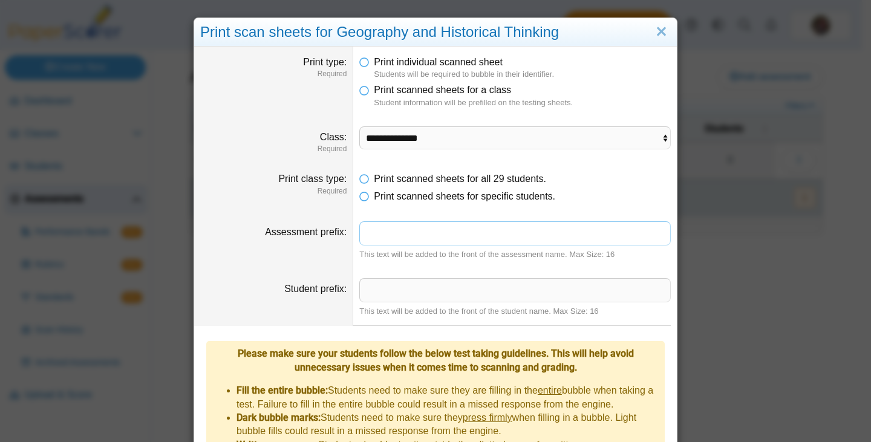
click at [390, 238] on input "Assessment prefix" at bounding box center [515, 233] width 312 height 24
type input "***"
click at [415, 283] on input "Student prefix" at bounding box center [515, 290] width 312 height 24
type input "**"
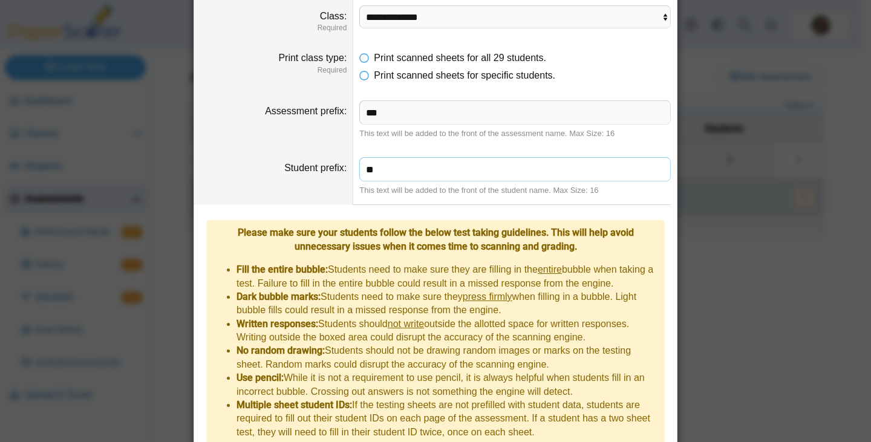
scroll to position [168, 0]
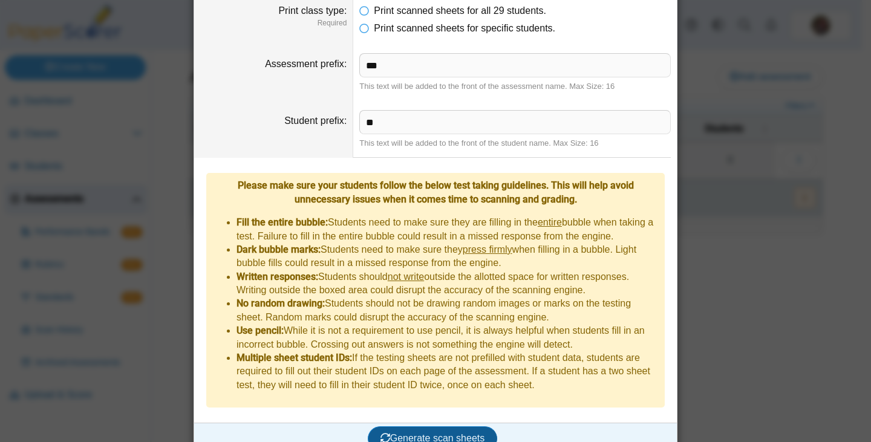
click at [443, 433] on span "Generate scan sheets" at bounding box center [433, 438] width 105 height 10
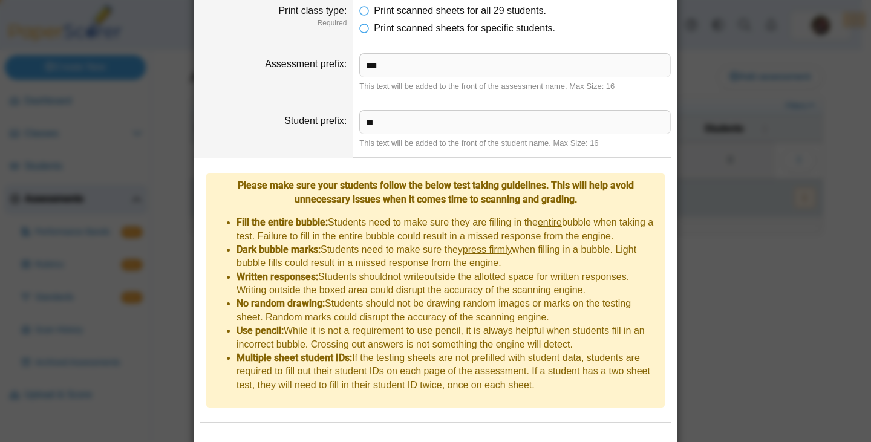
scroll to position [227, 0]
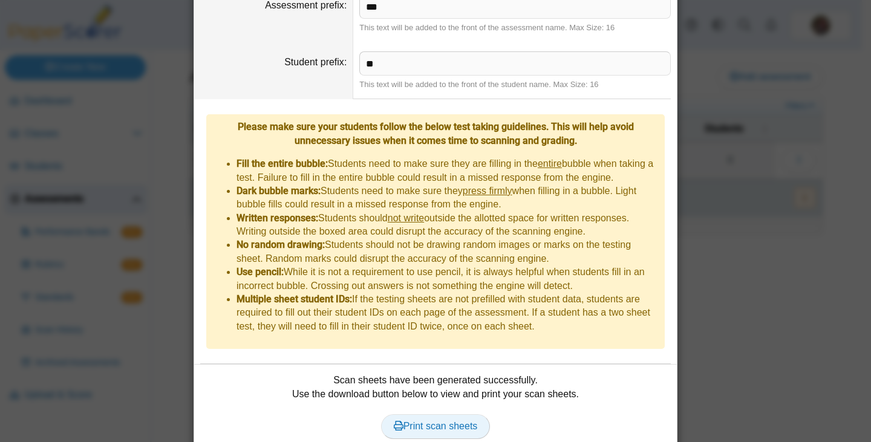
click at [427, 421] on span "Print scan sheets" at bounding box center [436, 426] width 84 height 10
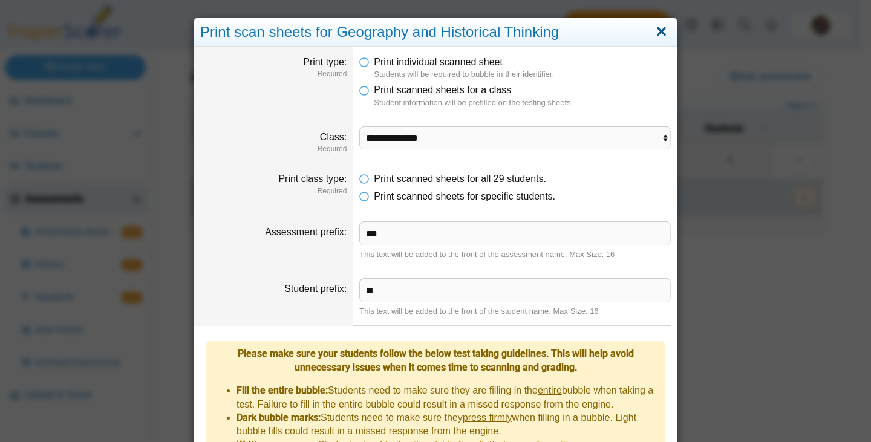
click at [659, 36] on link "Close" at bounding box center [661, 32] width 19 height 21
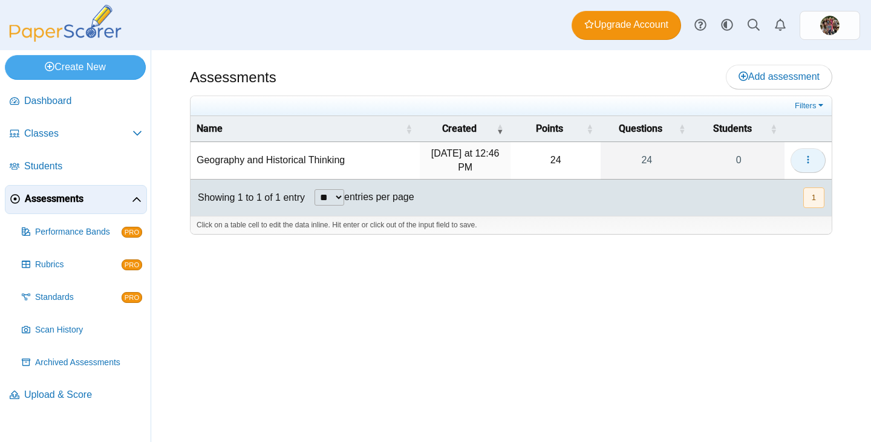
click at [802, 159] on button "button" at bounding box center [808, 160] width 35 height 24
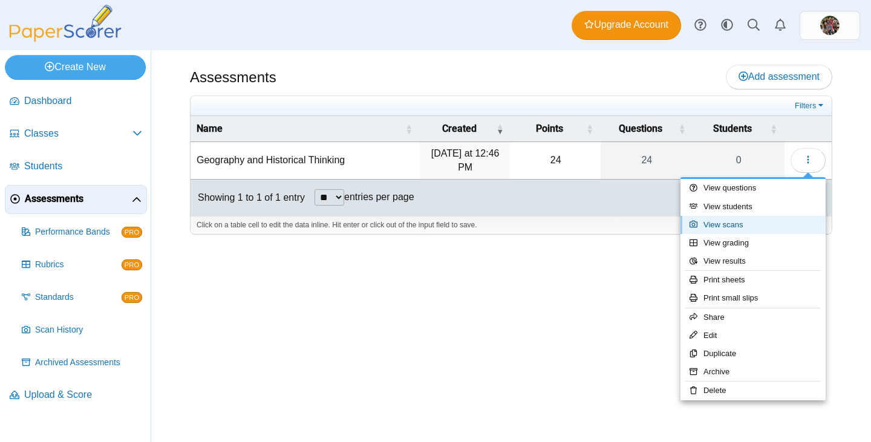
click at [743, 224] on link "View scans" at bounding box center [753, 225] width 145 height 18
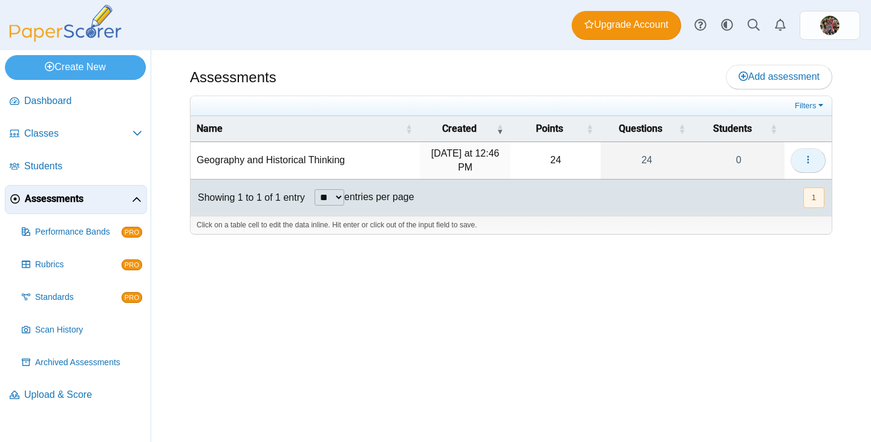
click at [813, 166] on button "button" at bounding box center [808, 160] width 35 height 24
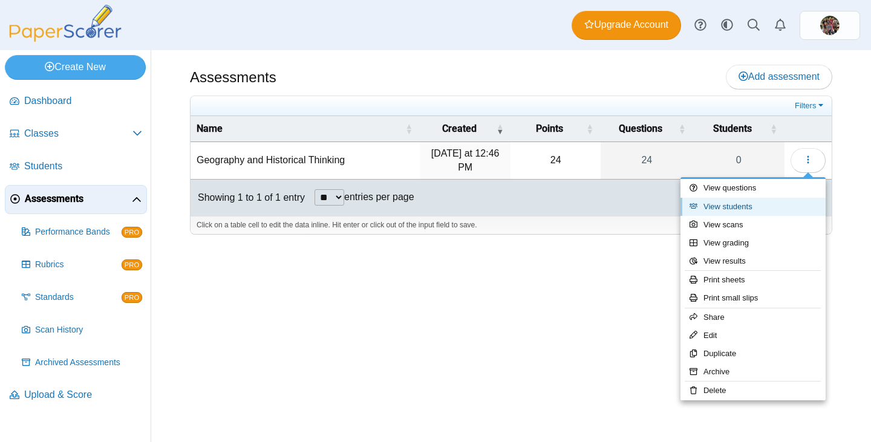
click at [732, 206] on link "View students" at bounding box center [753, 207] width 145 height 18
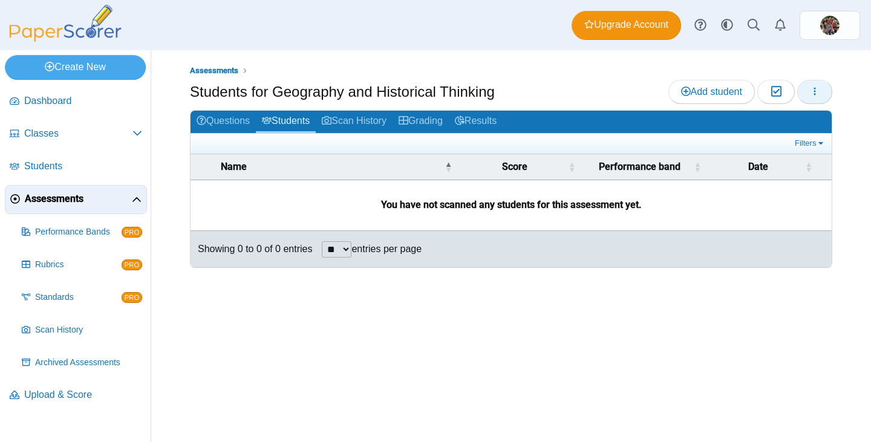
click at [817, 97] on button "button" at bounding box center [814, 92] width 35 height 24
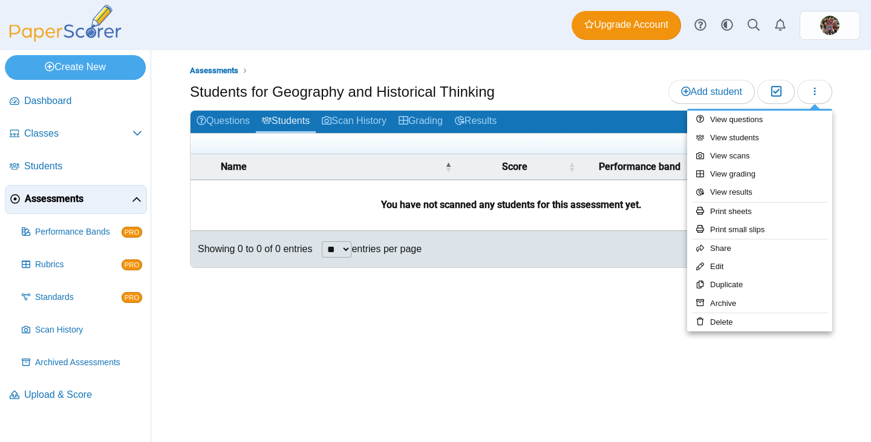
click at [445, 407] on div "Assessments Students for Geography and Historical Thinking Add student Moderati…" at bounding box center [511, 246] width 720 height 392
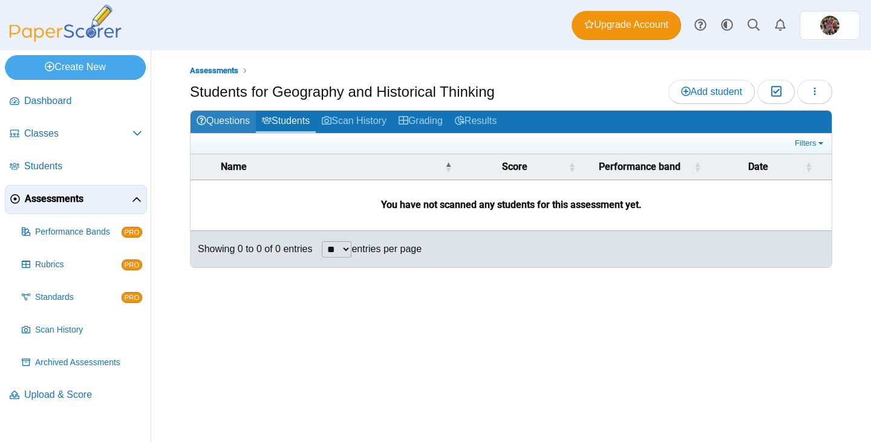
click at [227, 123] on link "Questions" at bounding box center [223, 122] width 65 height 22
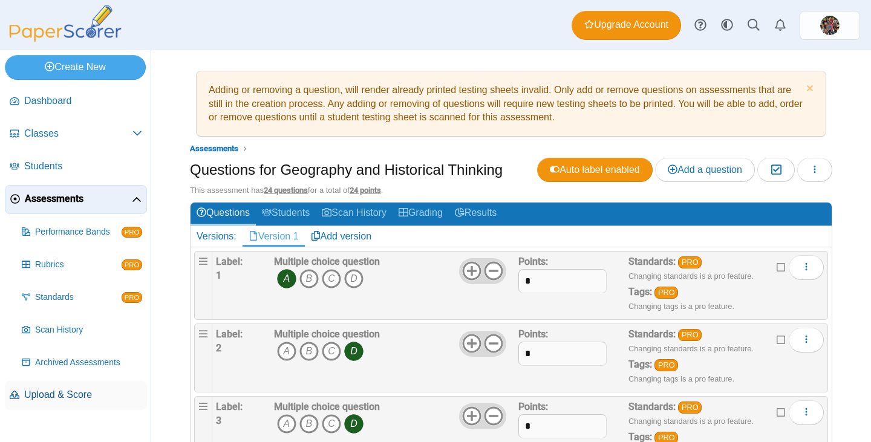
click at [52, 399] on span "Upload & Score" at bounding box center [83, 394] width 118 height 13
